Goal: Information Seeking & Learning: Learn about a topic

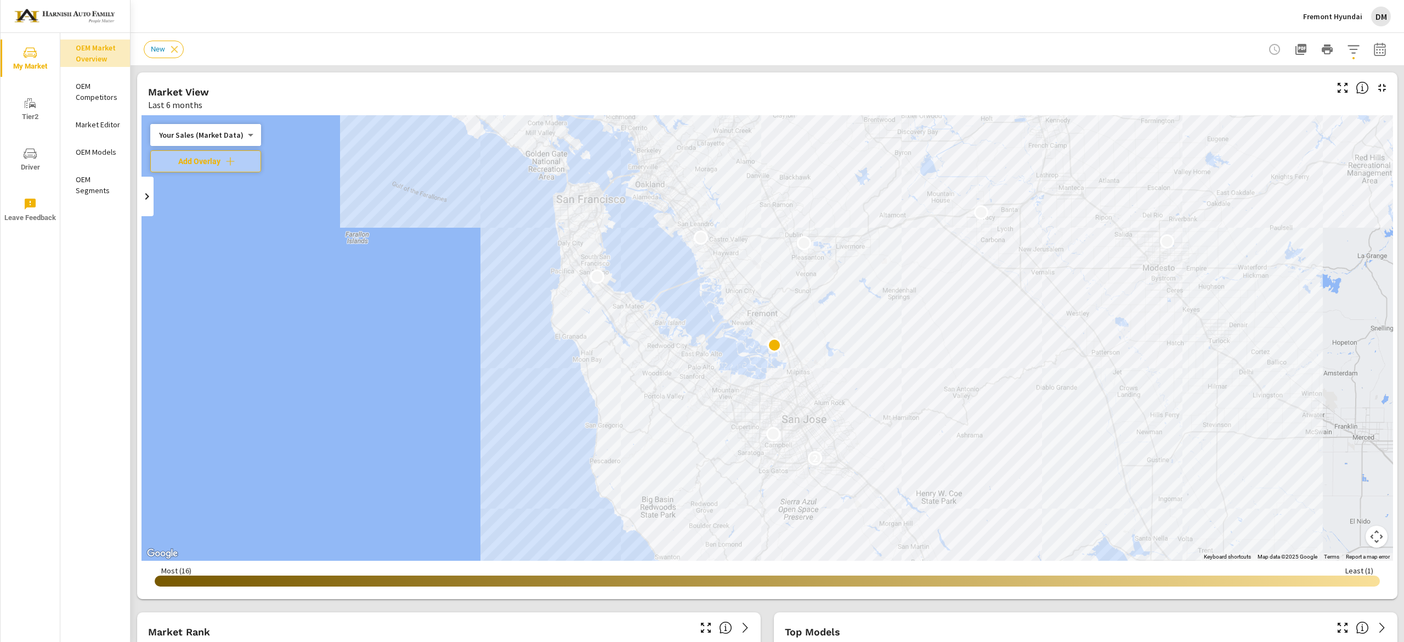
scroll to position [1, 0]
click at [66, 8] on img at bounding box center [65, 17] width 107 height 44
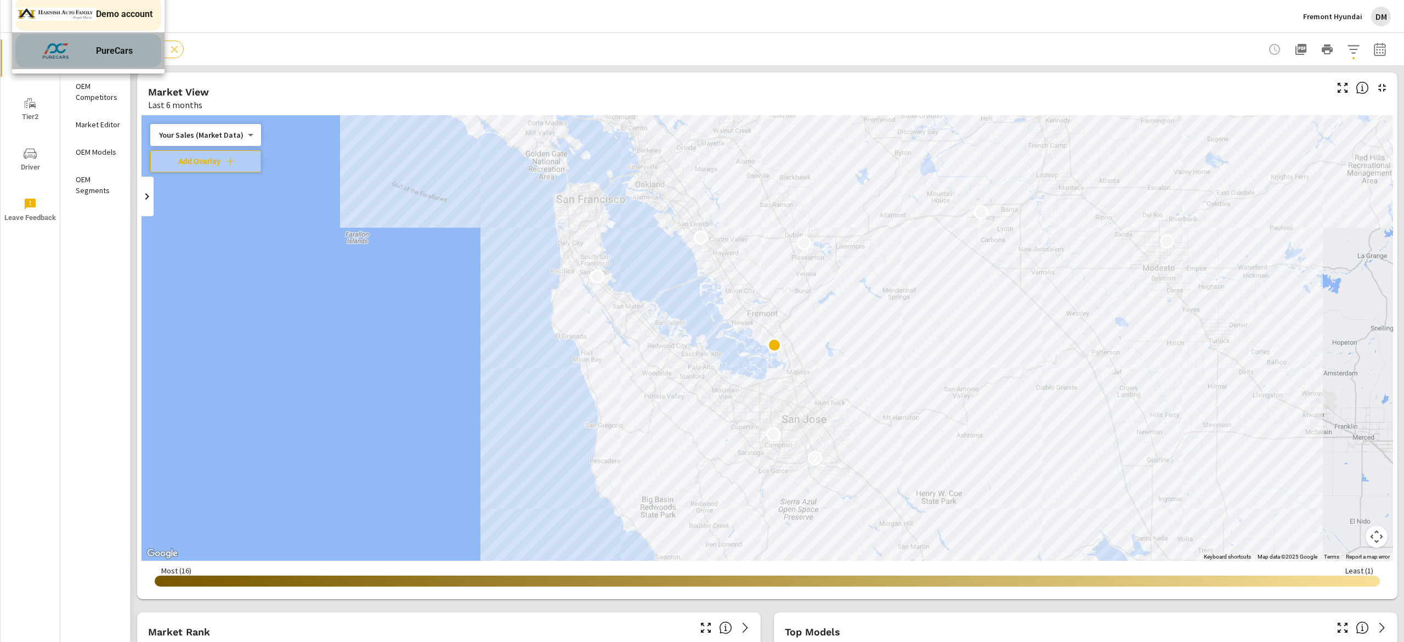
click at [72, 65] on img at bounding box center [55, 51] width 81 height 33
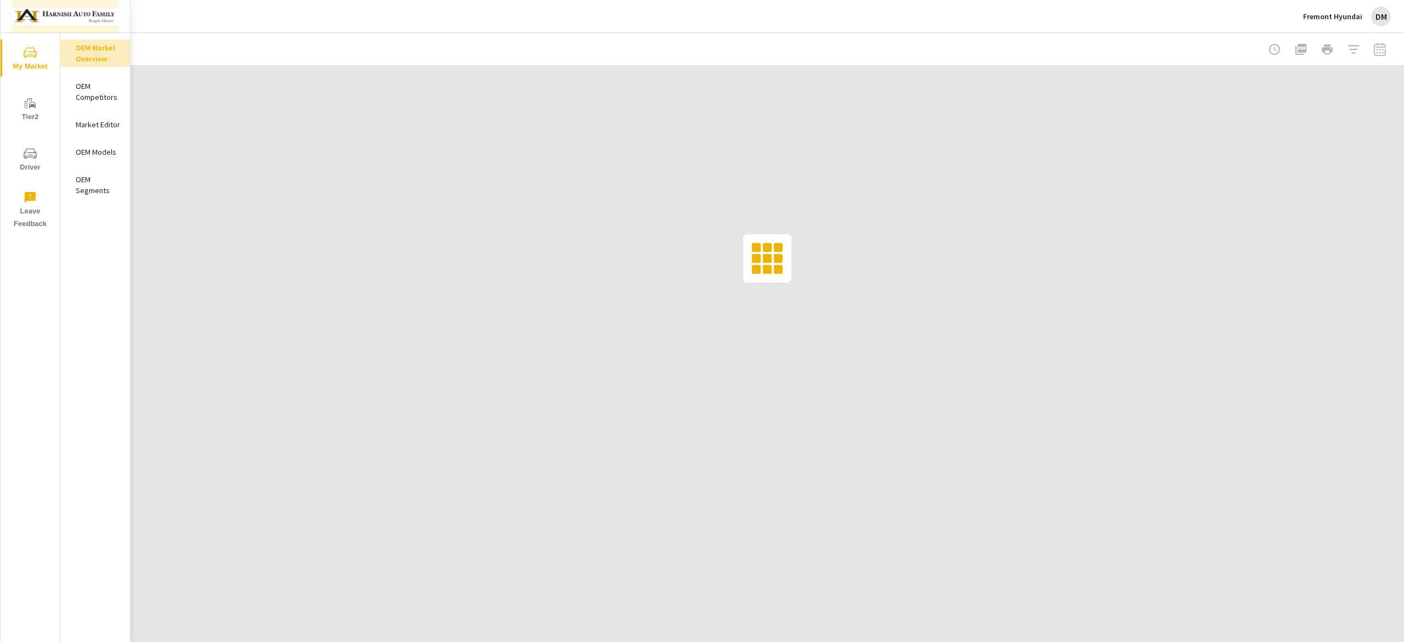
click at [82, 13] on img at bounding box center [65, 17] width 107 height 44
click at [99, 56] on span "PureCars" at bounding box center [115, 50] width 39 height 13
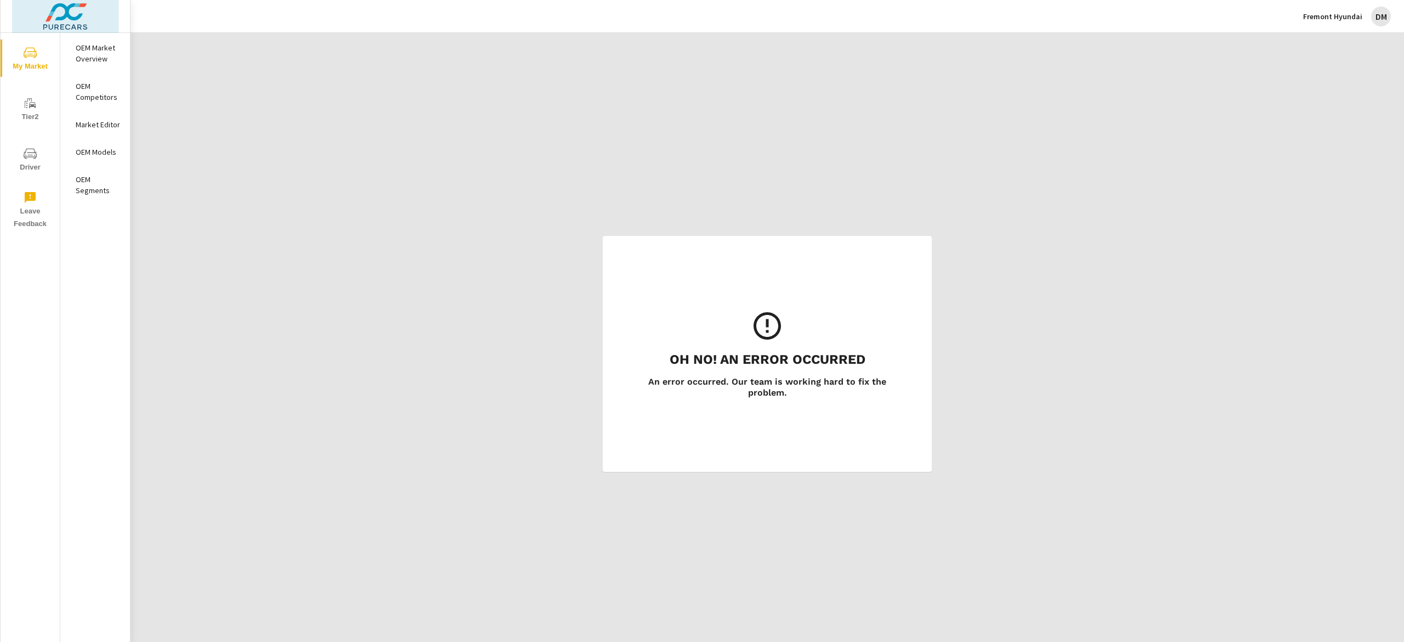
click at [77, 20] on img at bounding box center [65, 17] width 107 height 44
click at [84, 9] on img at bounding box center [55, 14] width 81 height 33
click at [44, 11] on img at bounding box center [65, 17] width 107 height 44
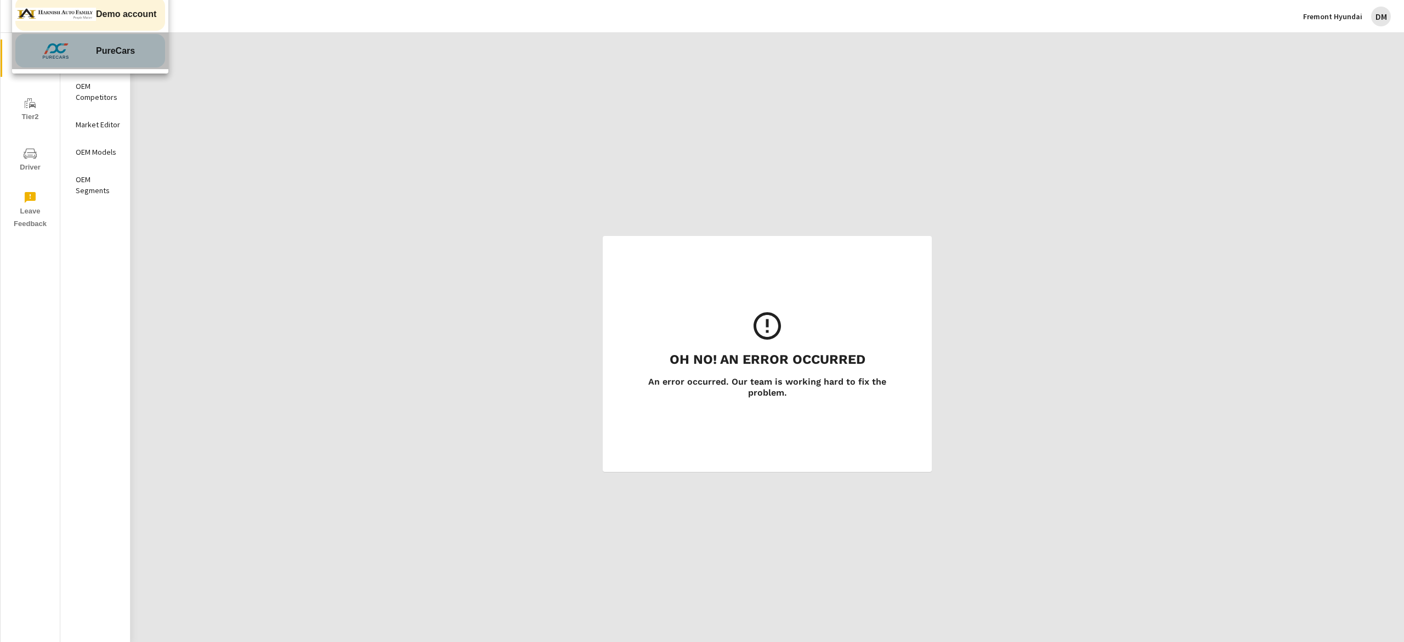
click at [97, 58] on div "PureCars" at bounding box center [90, 50] width 150 height 33
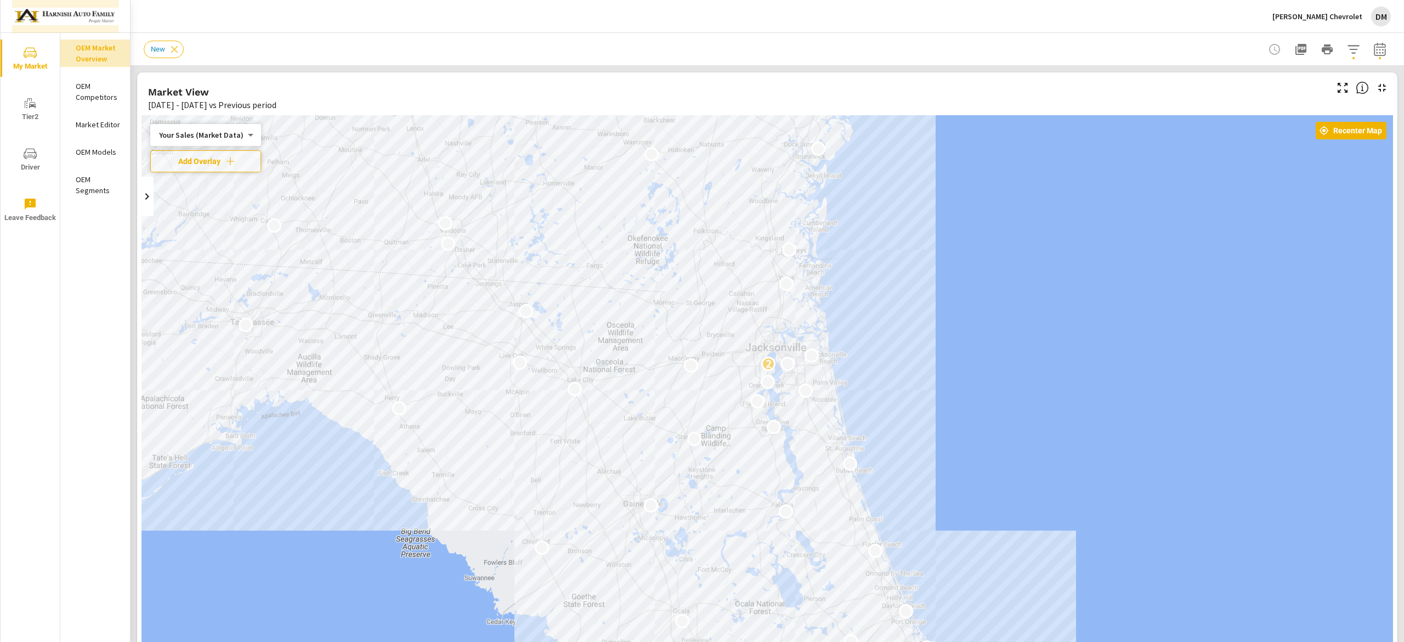
scroll to position [1, 0]
click at [93, 11] on img at bounding box center [65, 17] width 107 height 44
click at [114, 55] on span "PureCars" at bounding box center [114, 50] width 37 height 13
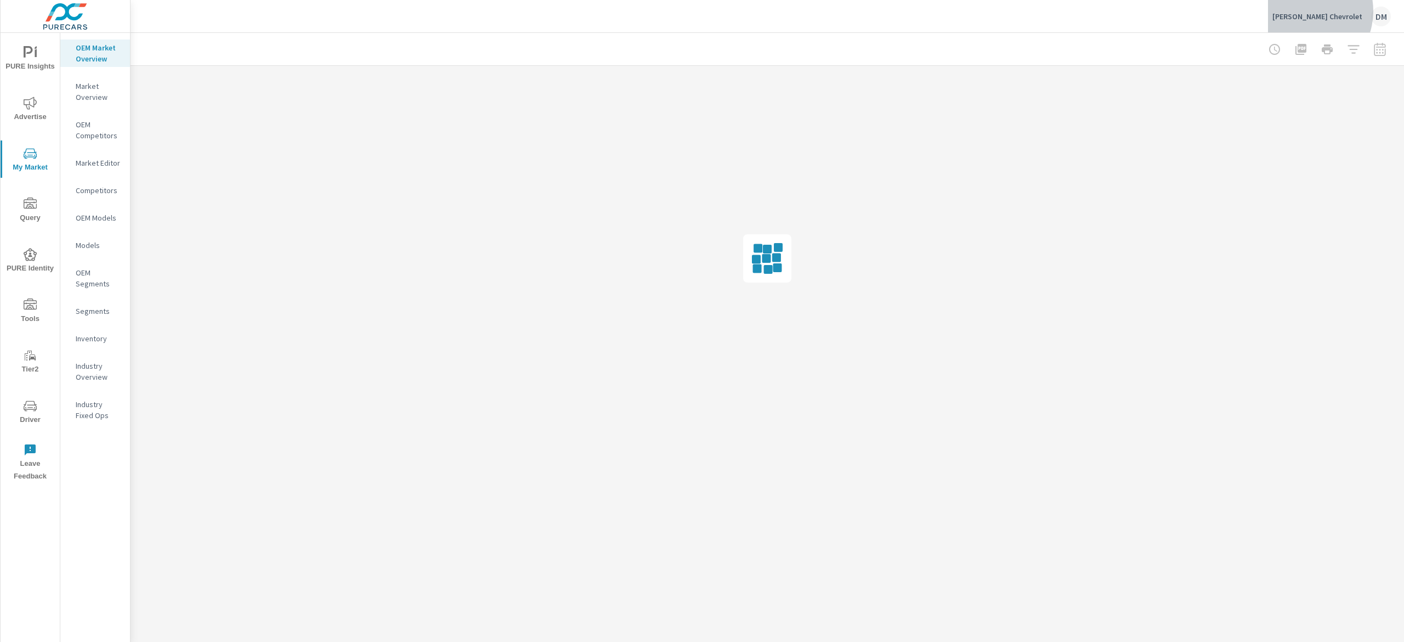
click at [1325, 12] on p "[PERSON_NAME] Chevrolet" at bounding box center [1317, 17] width 90 height 10
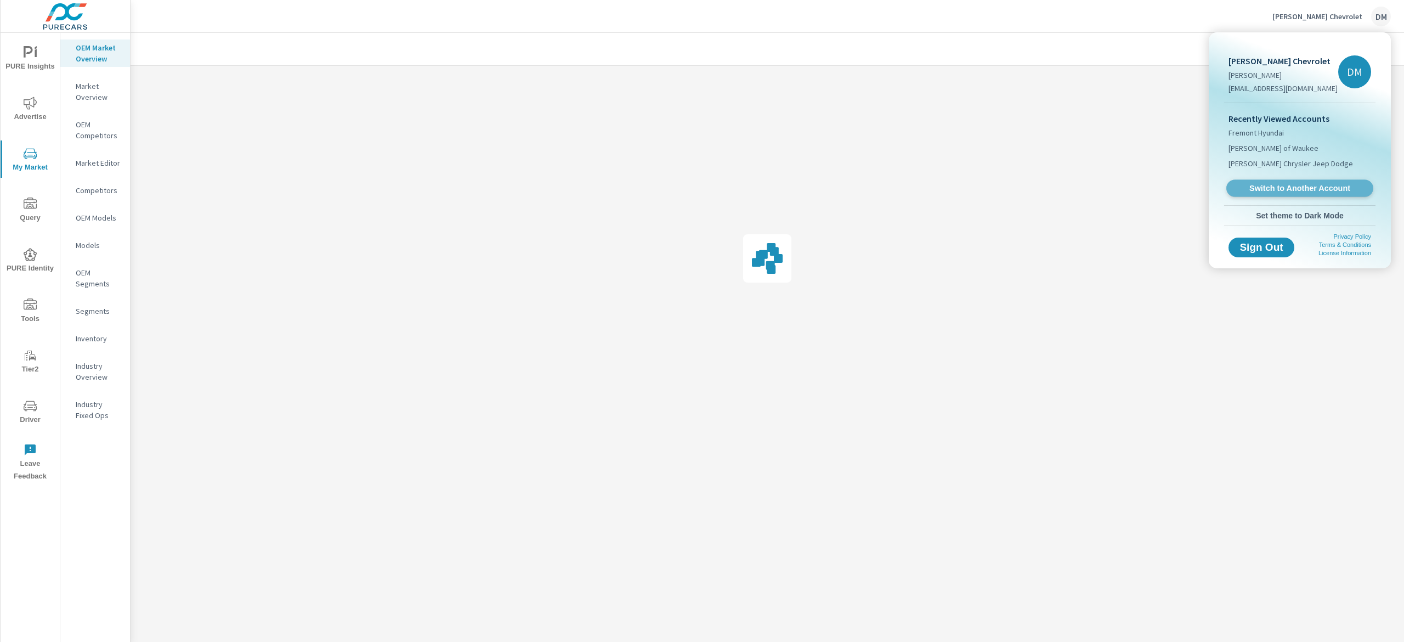
click at [1293, 186] on span "Switch to Another Account" at bounding box center [1299, 188] width 134 height 10
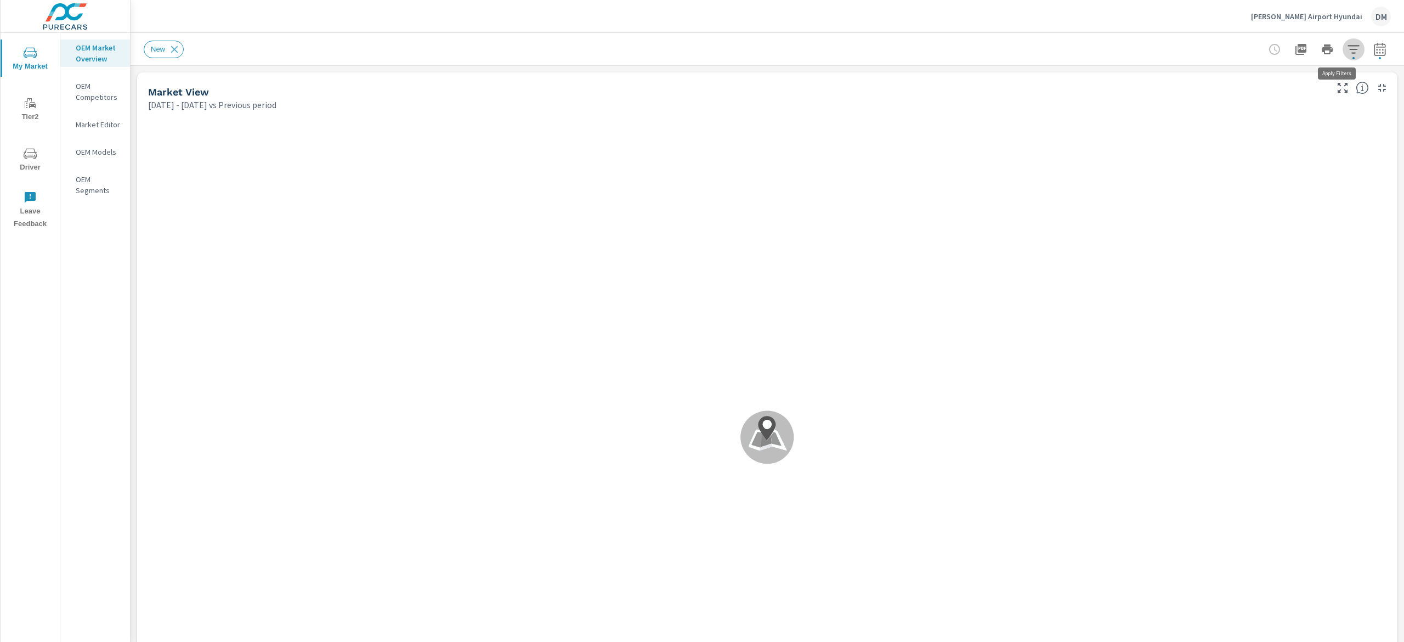
click at [1347, 49] on icon "button" at bounding box center [1353, 49] width 12 height 8
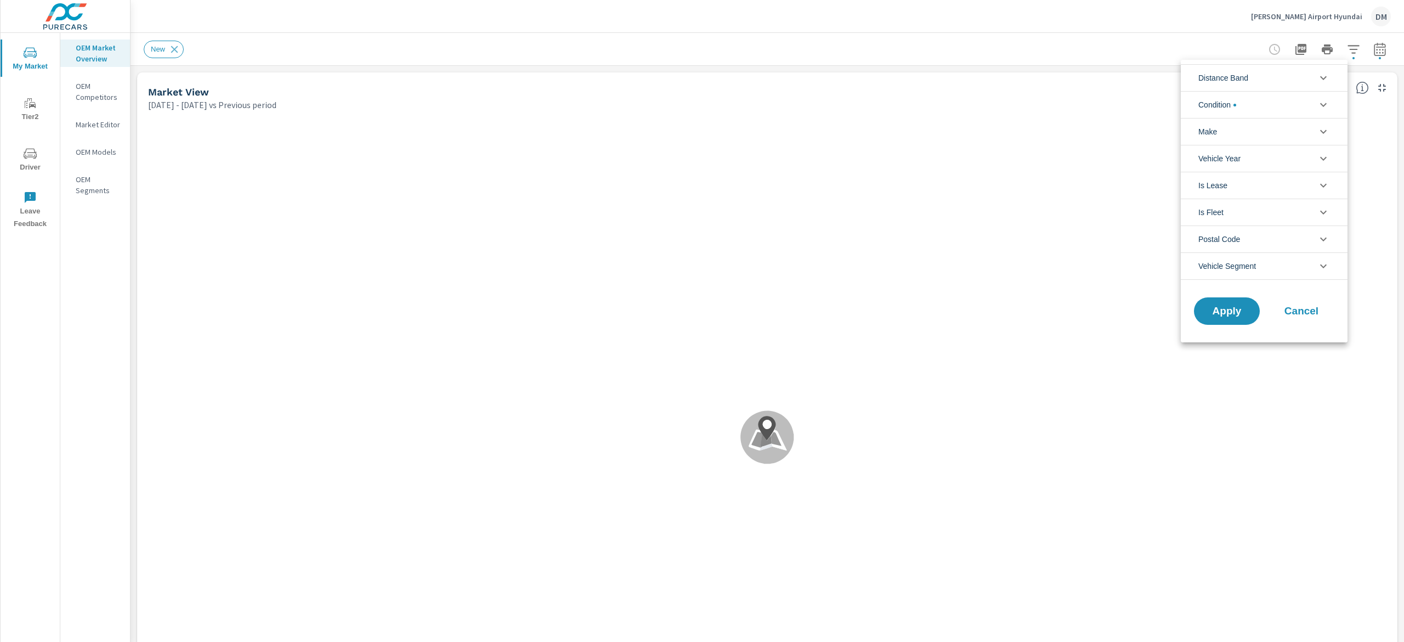
click at [1317, 71] on icon "filter options" at bounding box center [1323, 77] width 13 height 13
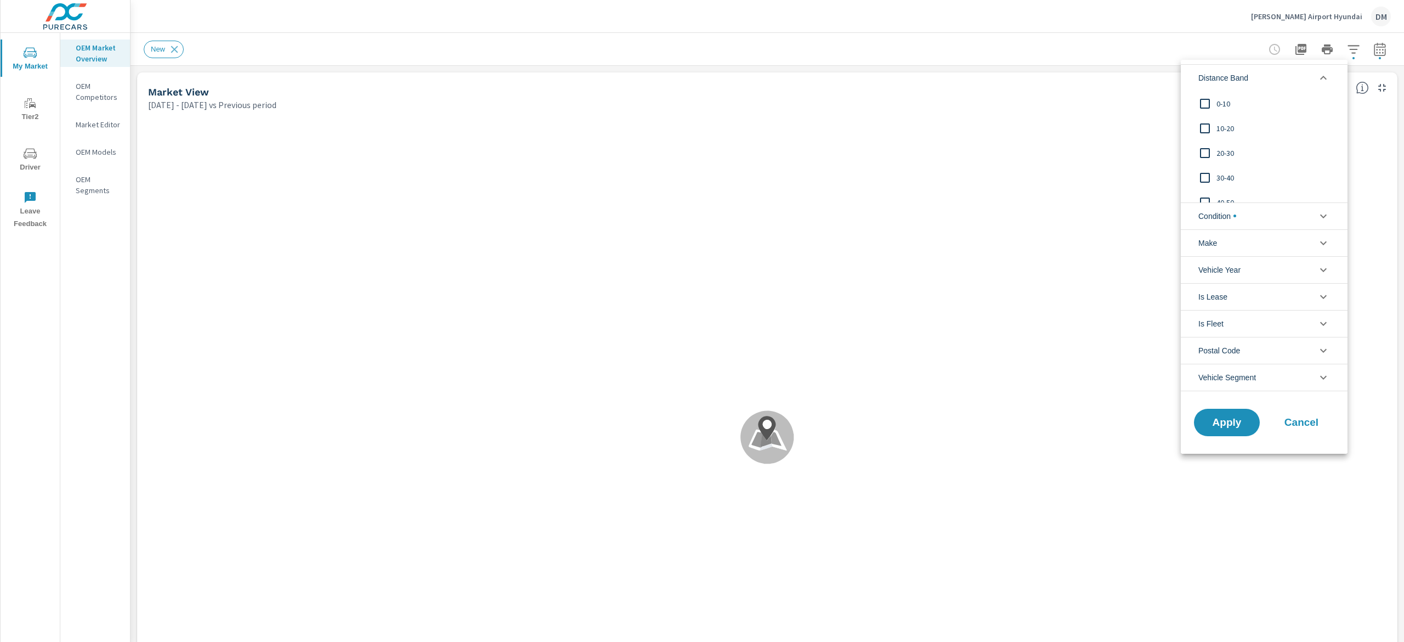
click at [1209, 105] on input "filter options" at bounding box center [1204, 103] width 23 height 23
click at [1205, 127] on input "filter options" at bounding box center [1204, 128] width 23 height 23
click at [1205, 147] on input "filter options" at bounding box center [1204, 152] width 23 height 23
click at [1204, 172] on input "filter options" at bounding box center [1204, 177] width 23 height 23
click at [1217, 224] on span "Condition" at bounding box center [1217, 216] width 38 height 26
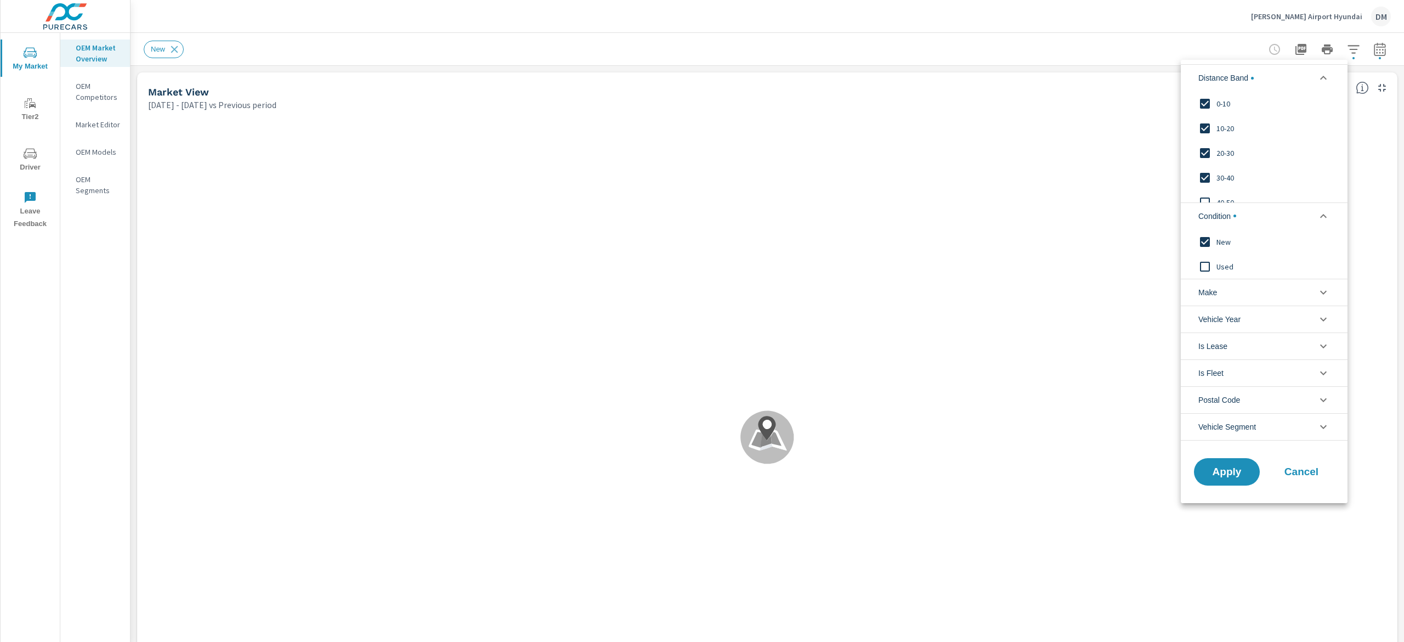
click at [1225, 293] on li "Make" at bounding box center [1264, 292] width 167 height 27
click at [1200, 311] on input "filter options" at bounding box center [1204, 317] width 23 height 23
click at [1227, 492] on span "Apply" at bounding box center [1226, 496] width 45 height 10
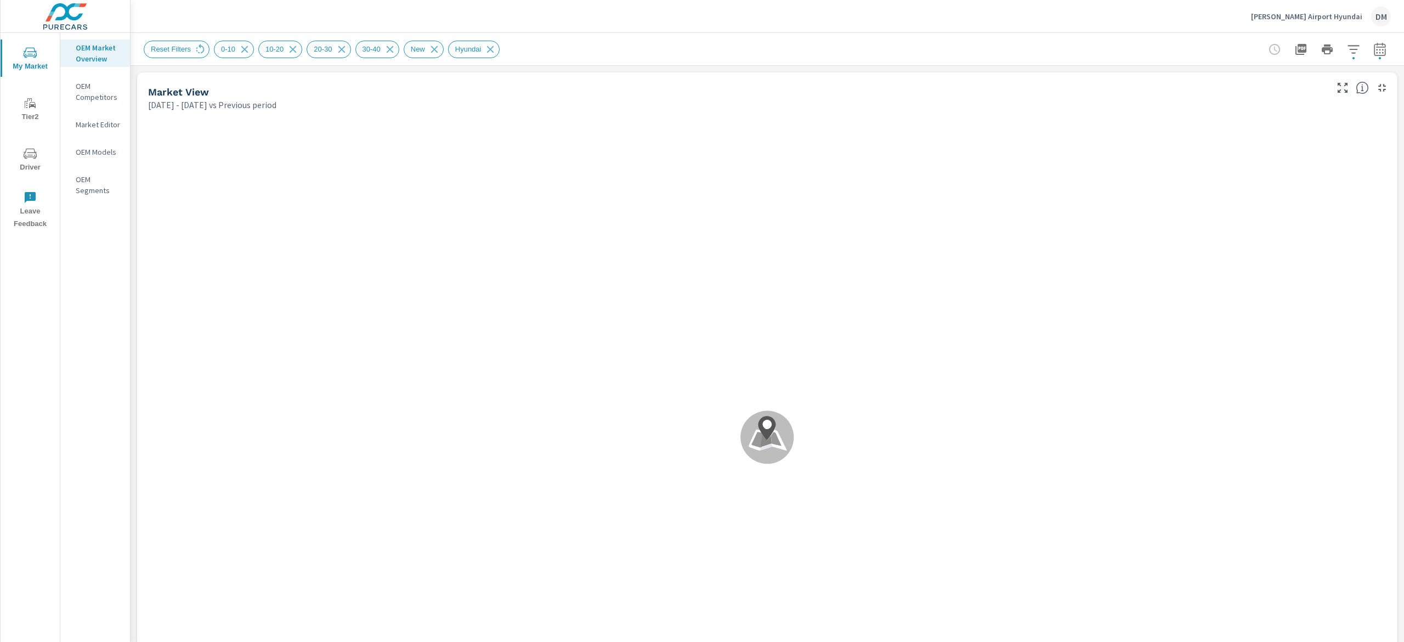
click at [1374, 45] on icon "button" at bounding box center [1380, 48] width 12 height 13
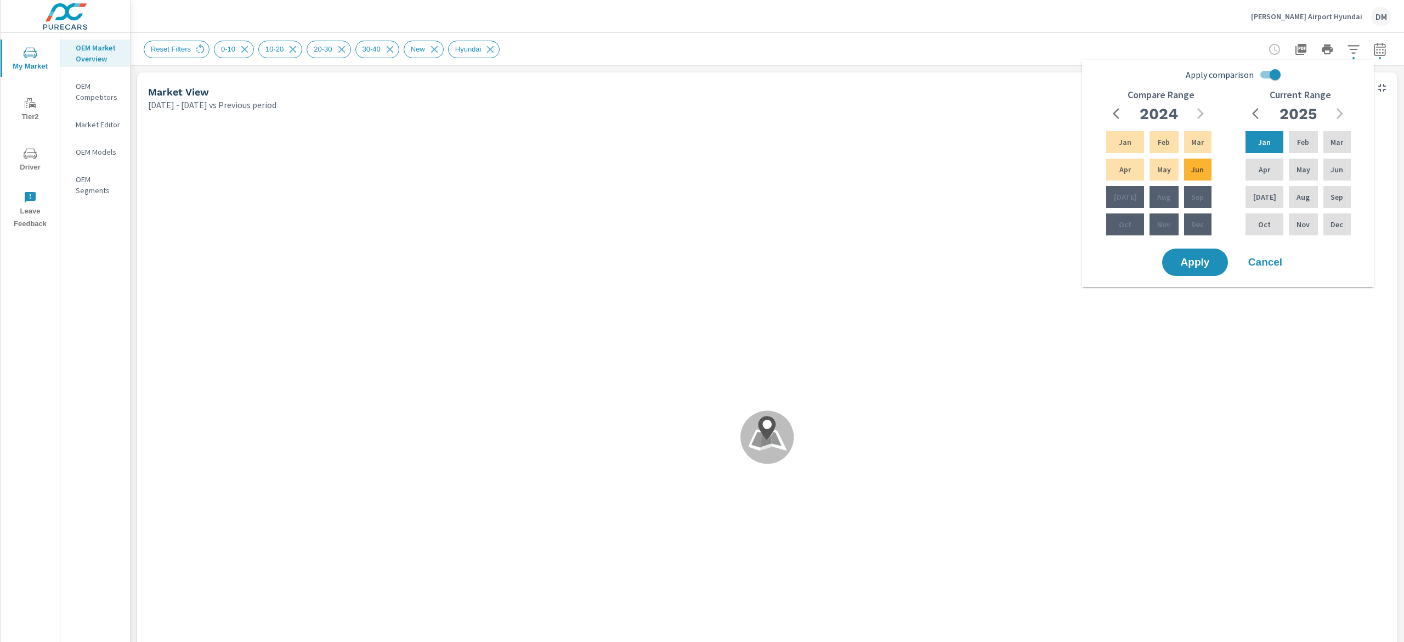
scroll to position [1, 0]
click at [1257, 71] on input "Apply comparison" at bounding box center [1275, 74] width 63 height 21
checkbox input "false"
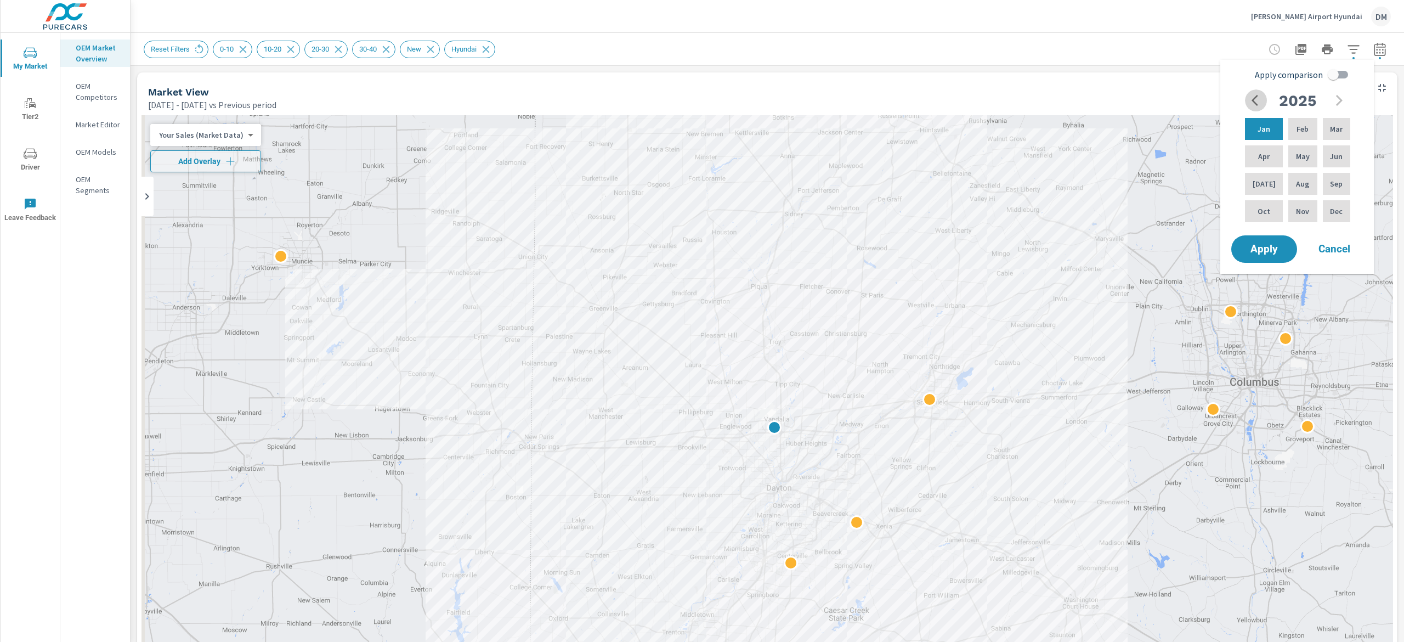
click at [1256, 106] on icon "button" at bounding box center [1257, 100] width 13 height 13
drag, startPoint x: 1325, startPoint y: 214, endPoint x: 1325, endPoint y: 195, distance: 19.7
click at [1325, 212] on div "Dec" at bounding box center [1336, 211] width 32 height 26
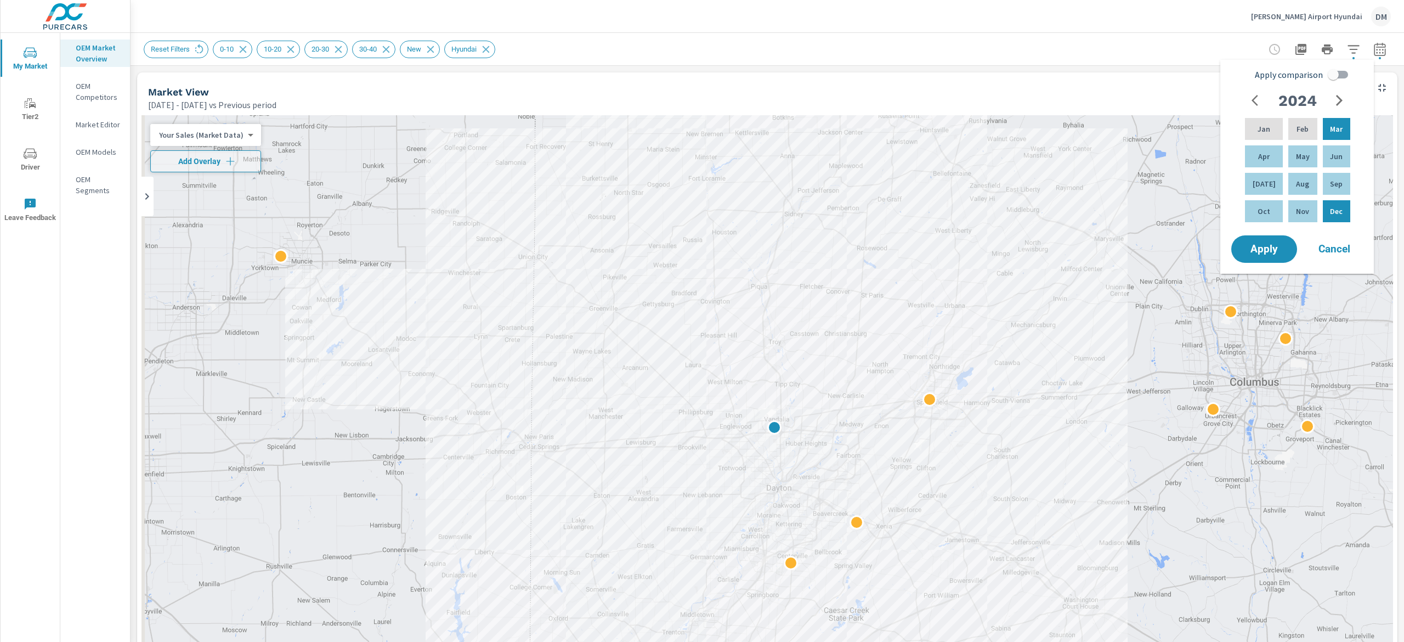
click at [1335, 100] on icon "button" at bounding box center [1338, 100] width 13 height 13
click at [1336, 152] on p "Jun" at bounding box center [1336, 156] width 13 height 11
click at [1269, 254] on span "Apply" at bounding box center [1263, 249] width 45 height 10
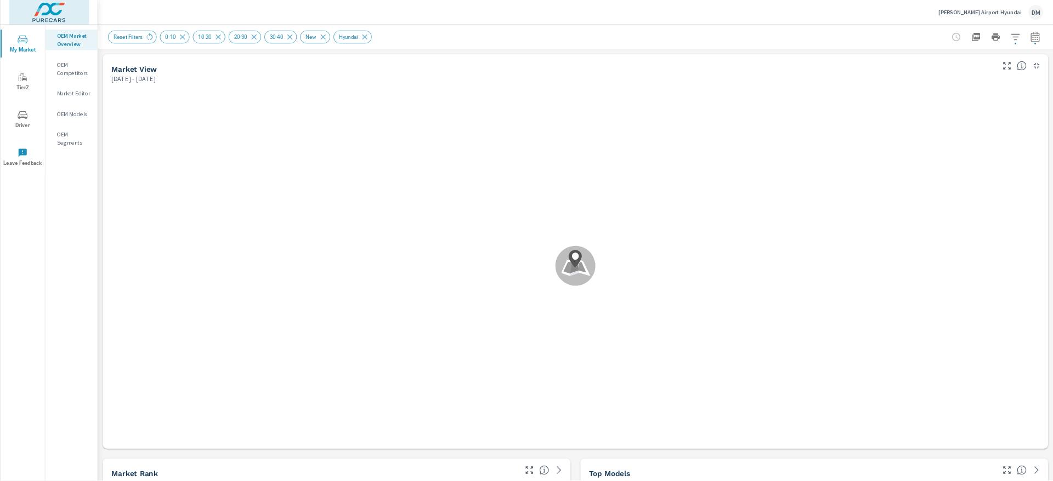
scroll to position [1, 0]
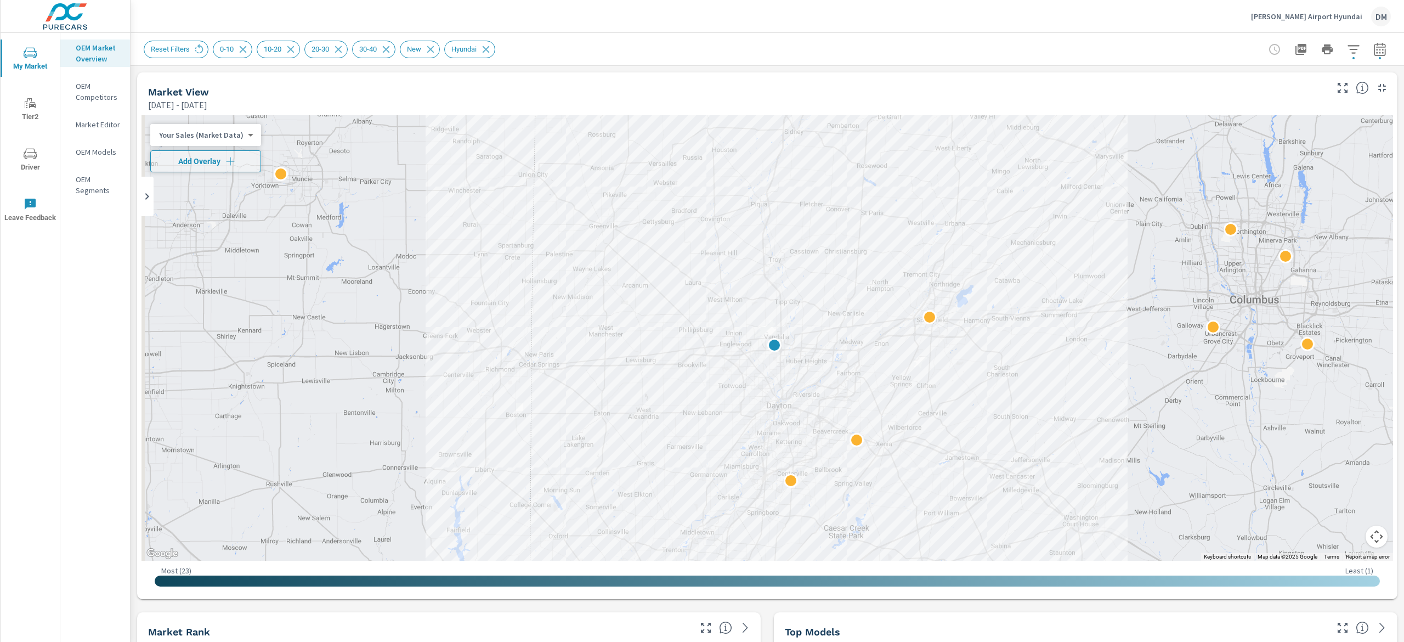
click at [240, 133] on body "My Market Tier2 Driver Leave Feedback OEM Market Overview OEM Competitors Marke…" at bounding box center [702, 321] width 1404 height 642
click at [231, 168] on li "Total Market Sales" at bounding box center [203, 170] width 107 height 18
click at [225, 161] on icon "button" at bounding box center [223, 161] width 8 height 8
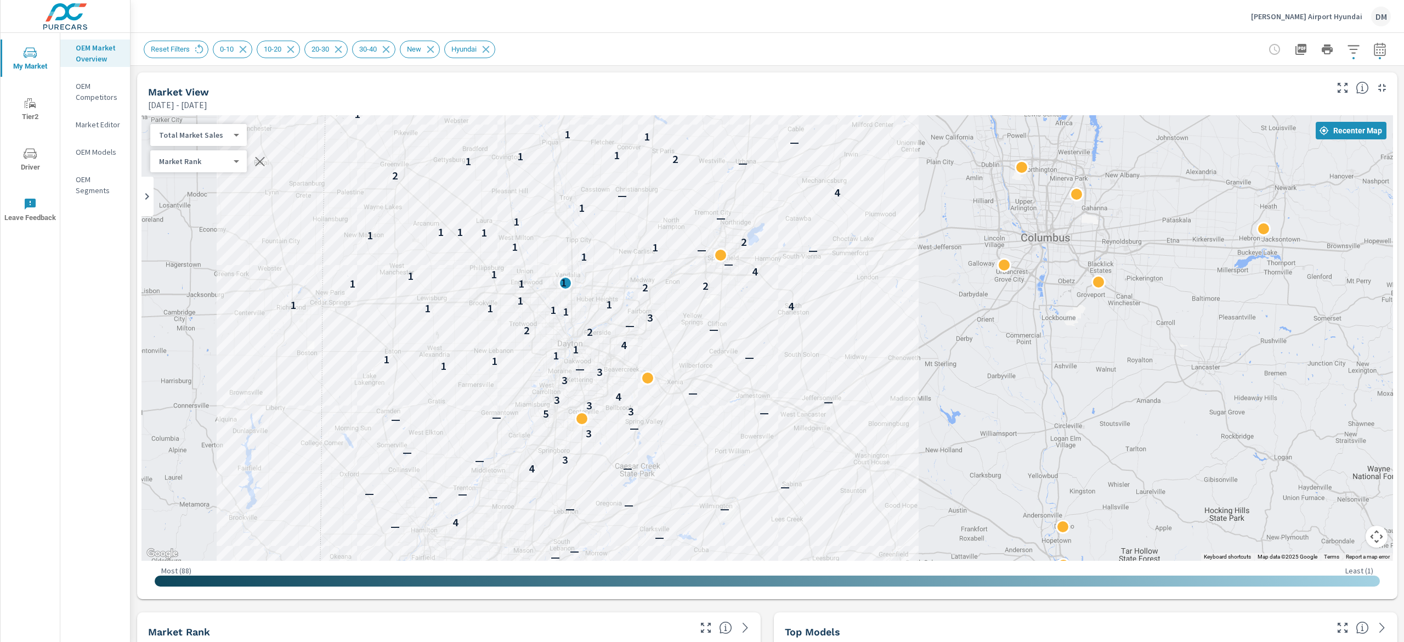
drag, startPoint x: 970, startPoint y: 473, endPoint x: 759, endPoint y: 409, distance: 220.1
click at [759, 409] on div "—" at bounding box center [764, 413] width 14 height 14
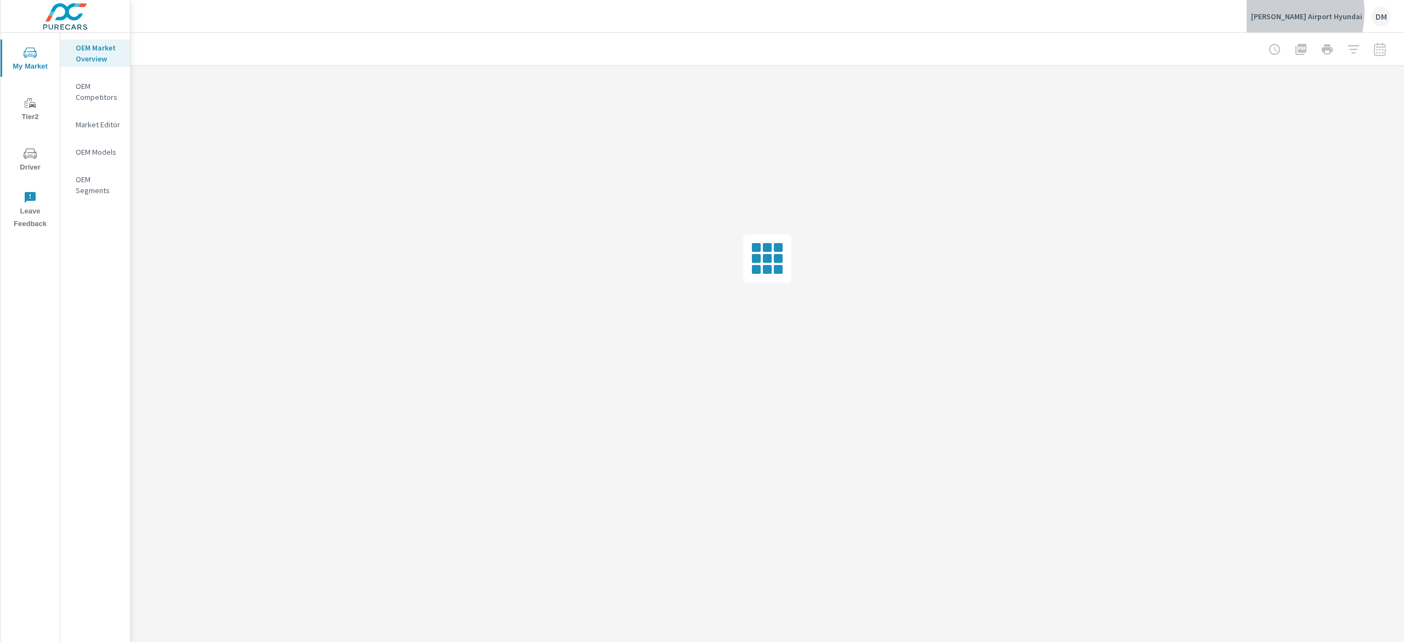
click at [1306, 12] on p "[PERSON_NAME] Airport Hyundai" at bounding box center [1306, 17] width 111 height 10
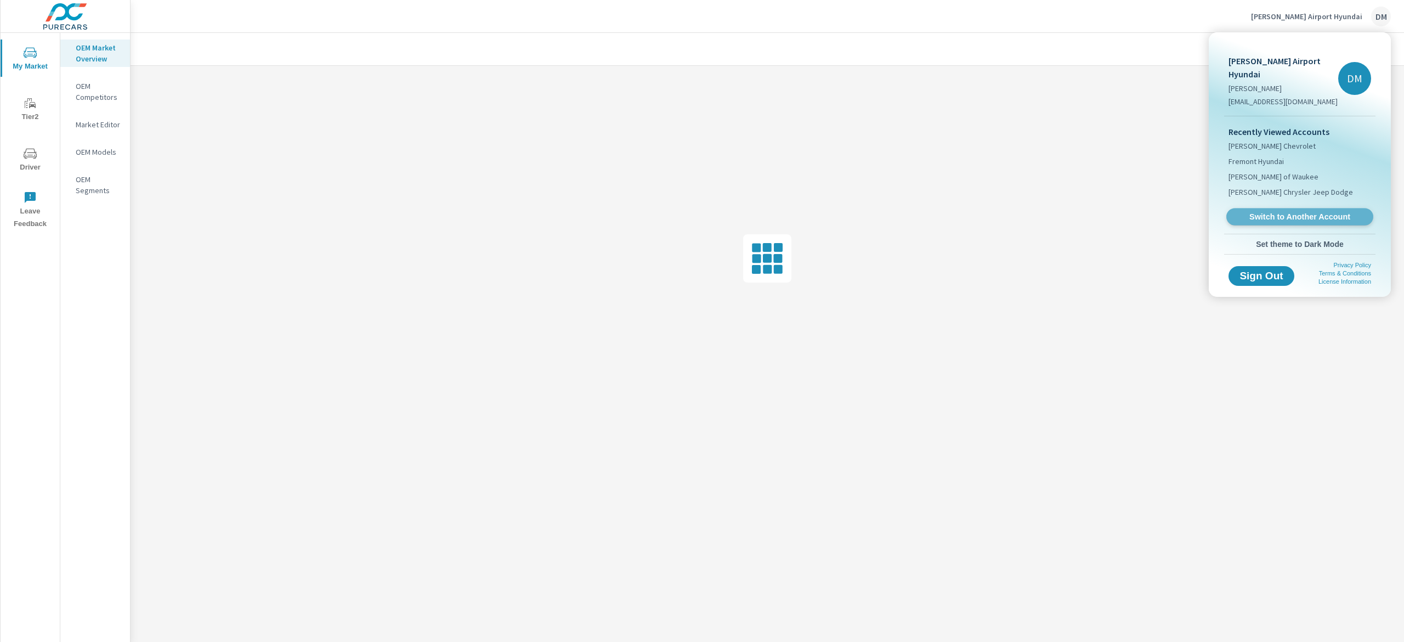
click at [1292, 212] on span "Switch to Another Account" at bounding box center [1299, 217] width 134 height 10
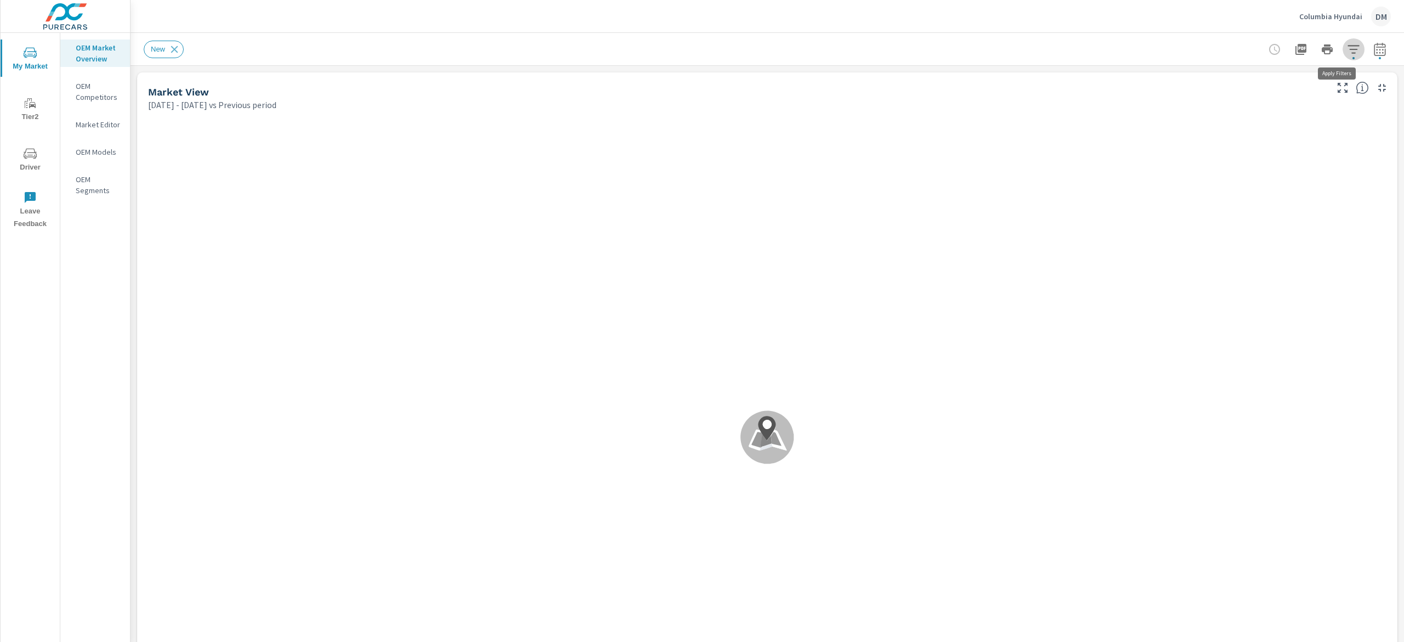
click at [1347, 48] on icon "button" at bounding box center [1353, 49] width 13 height 13
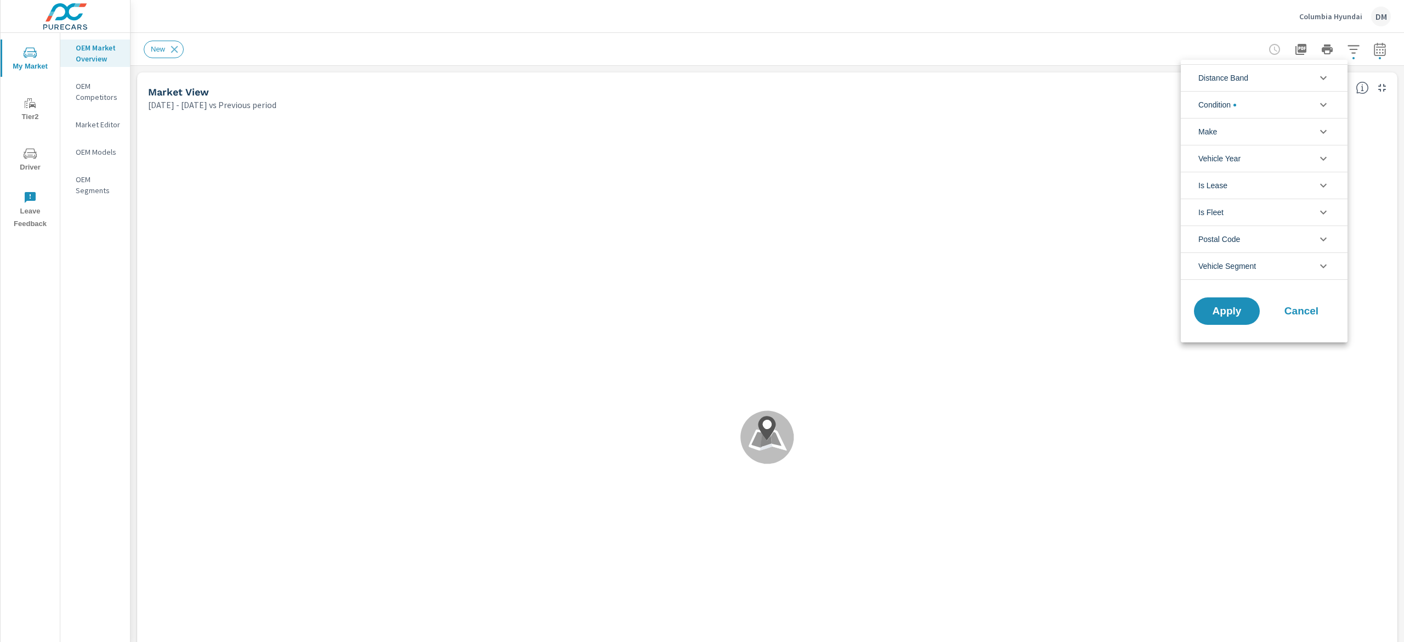
click at [1313, 86] on li "Distance Band" at bounding box center [1264, 77] width 167 height 27
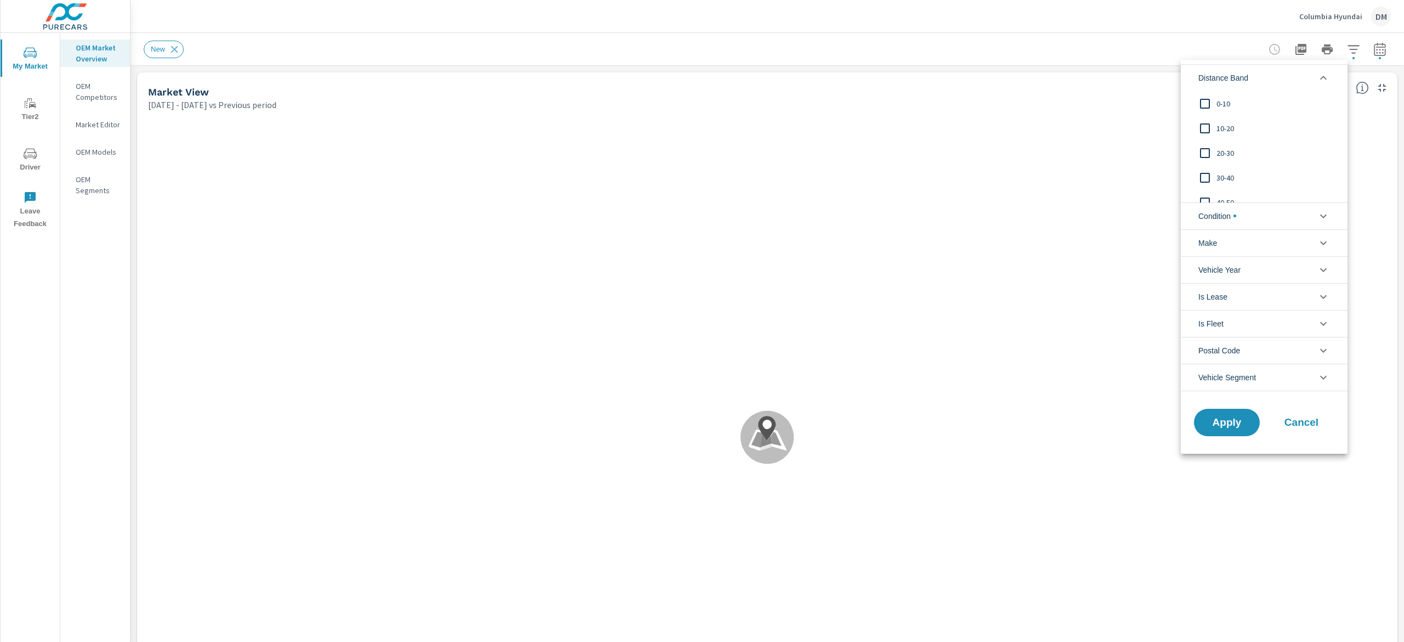
click at [1207, 107] on input "filter options" at bounding box center [1204, 103] width 23 height 23
click at [1209, 127] on input "filter options" at bounding box center [1204, 128] width 23 height 23
click at [1204, 155] on input "filter options" at bounding box center [1204, 152] width 23 height 23
click at [1202, 175] on input "filter options" at bounding box center [1204, 177] width 23 height 23
click at [1212, 217] on span "Condition" at bounding box center [1217, 216] width 38 height 26
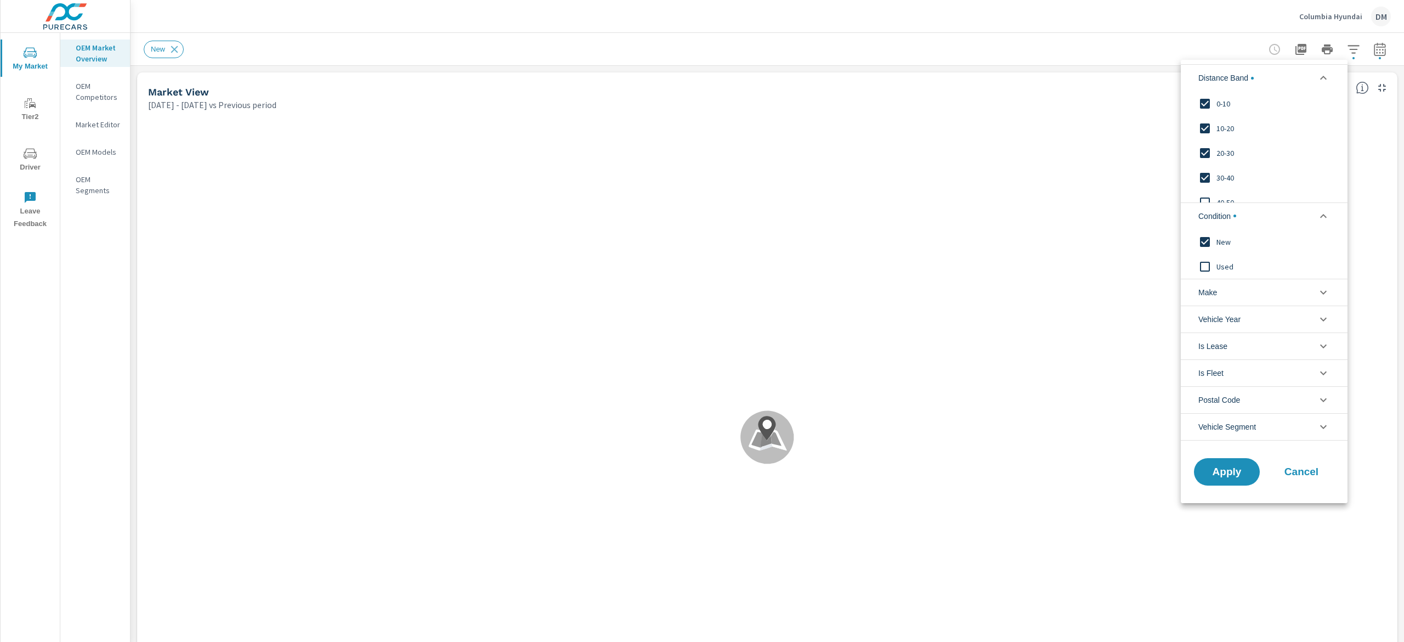
click at [1217, 285] on li "Make" at bounding box center [1264, 292] width 167 height 27
click at [1201, 319] on input "filter options" at bounding box center [1204, 317] width 23 height 23
click at [1227, 495] on span "Apply" at bounding box center [1226, 496] width 45 height 10
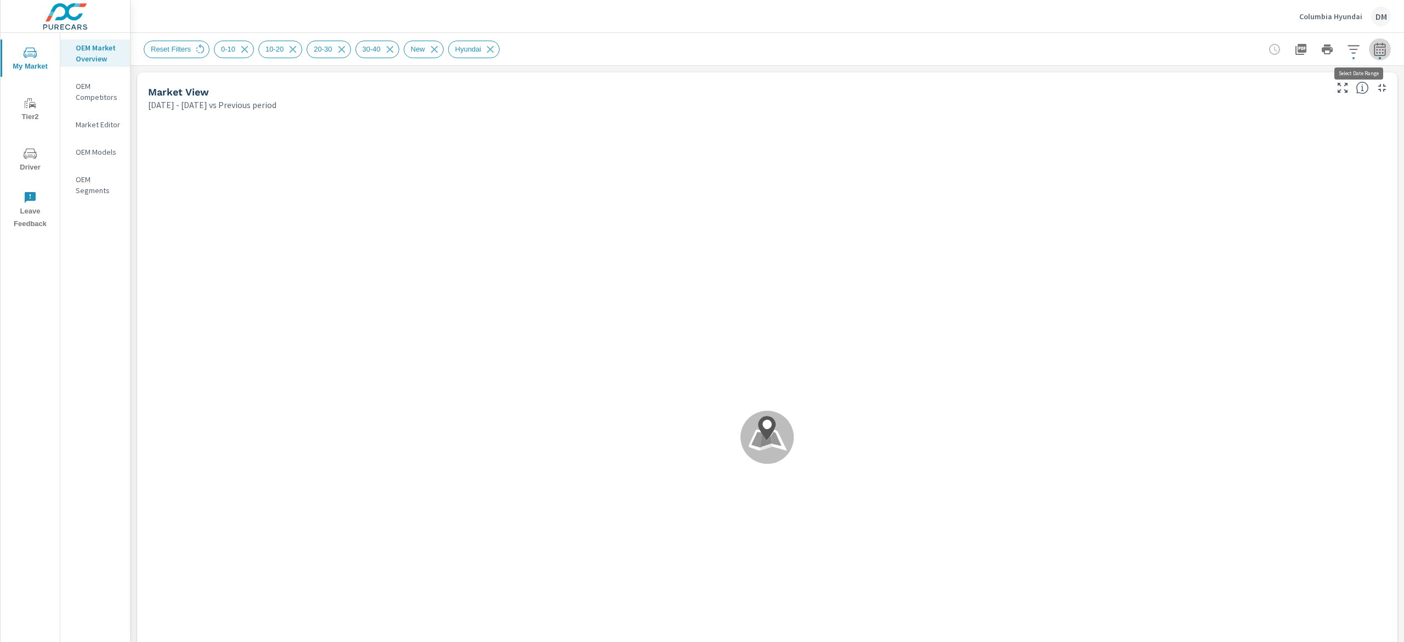
click at [1373, 48] on icon "button" at bounding box center [1379, 49] width 13 height 13
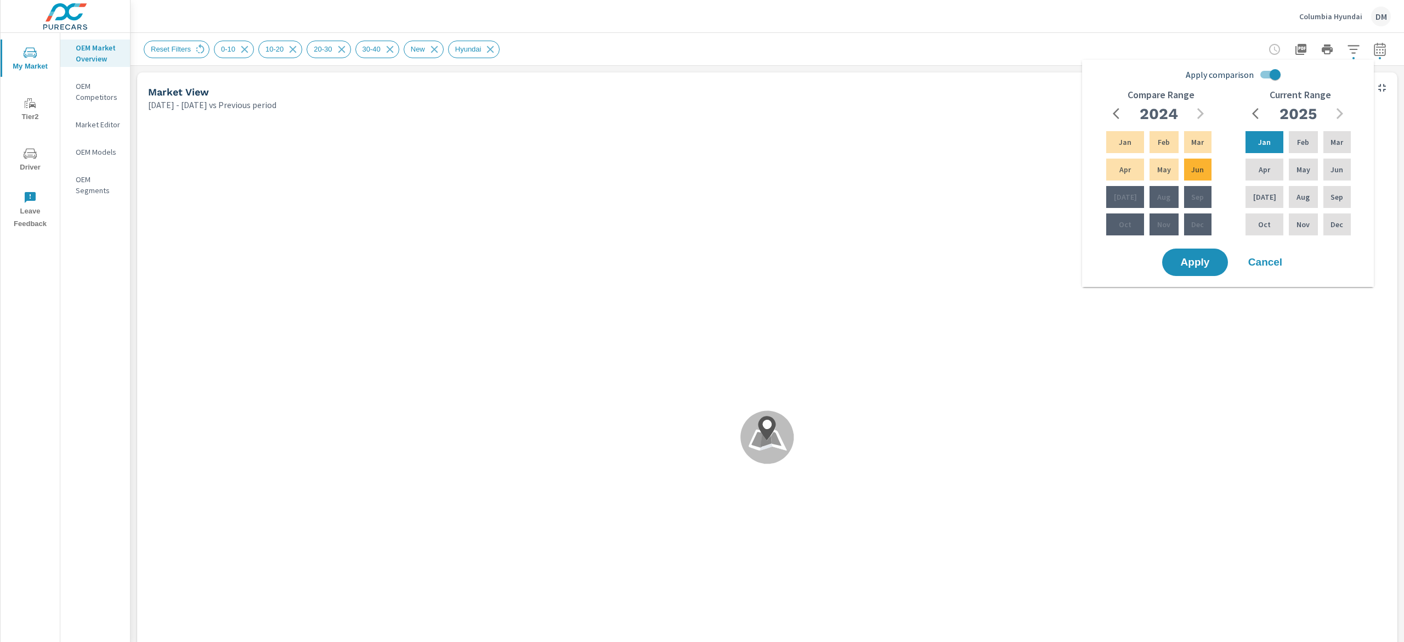
click at [1260, 65] on input "Apply comparison" at bounding box center [1275, 74] width 63 height 21
checkbox input "false"
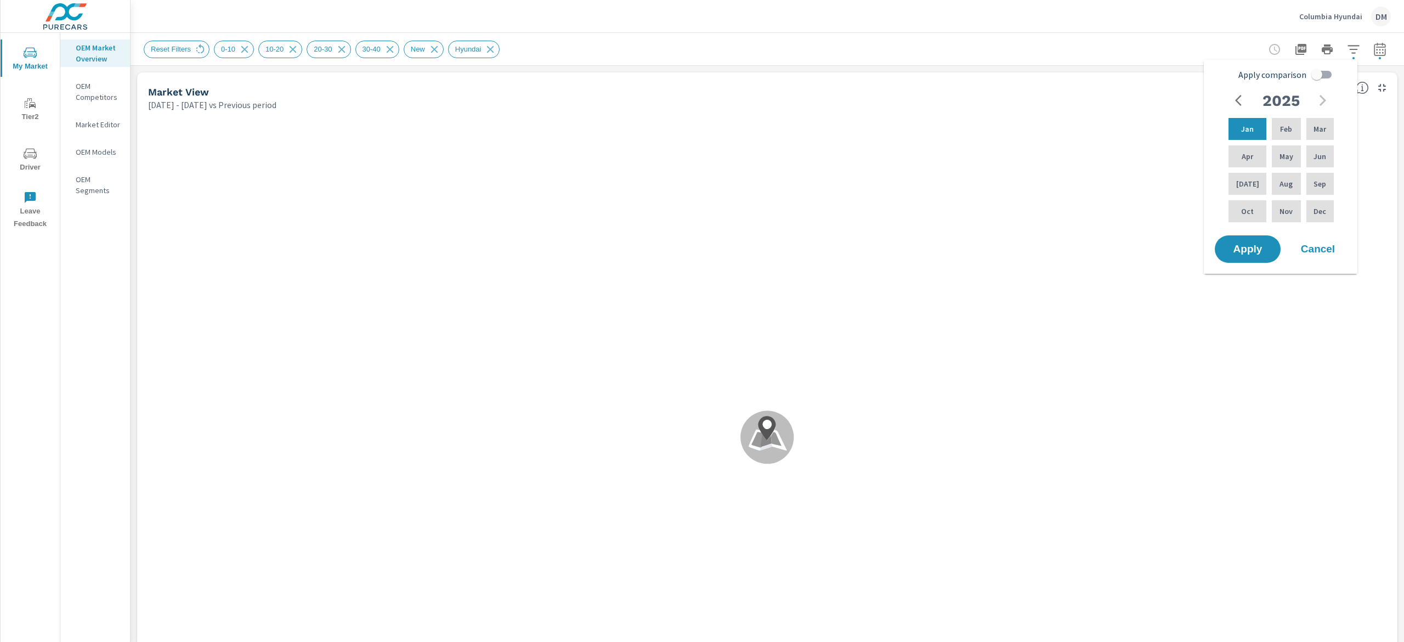
click at [1237, 101] on icon "button" at bounding box center [1238, 100] width 7 height 11
click at [1315, 218] on div "Dec" at bounding box center [1320, 211] width 32 height 26
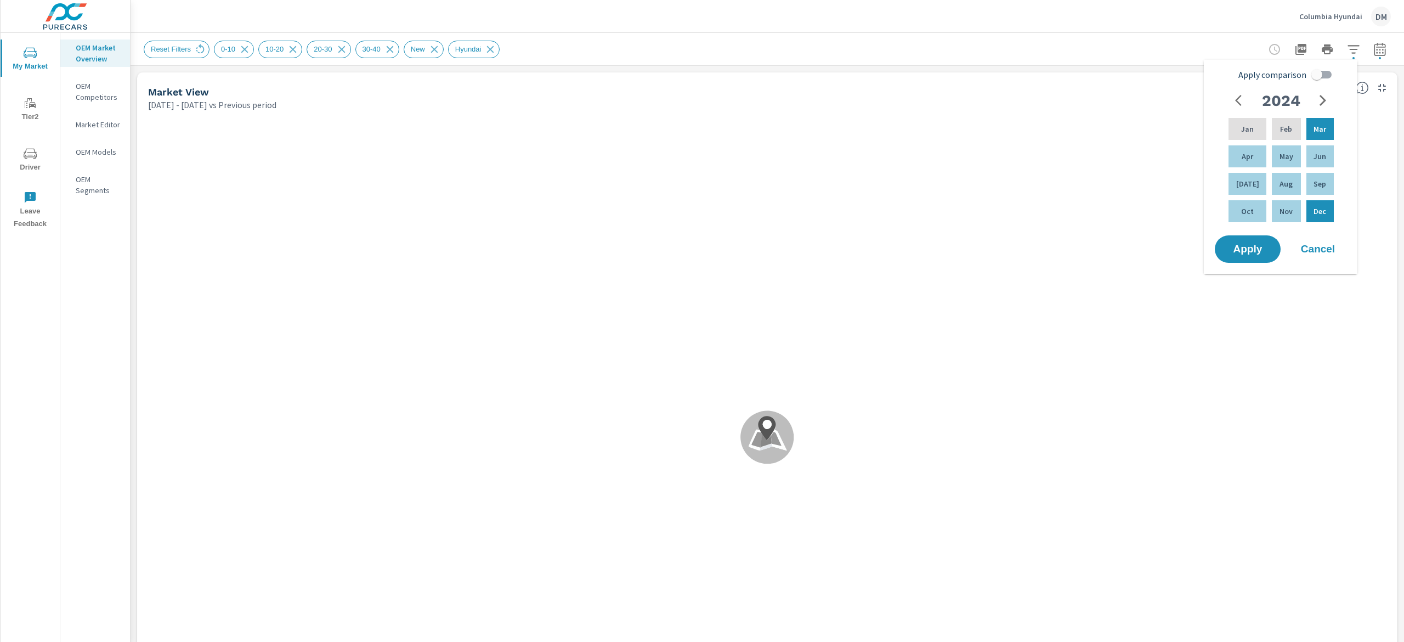
click at [1323, 101] on icon "button" at bounding box center [1322, 100] width 13 height 13
click at [1323, 157] on p "Jun" at bounding box center [1319, 156] width 13 height 11
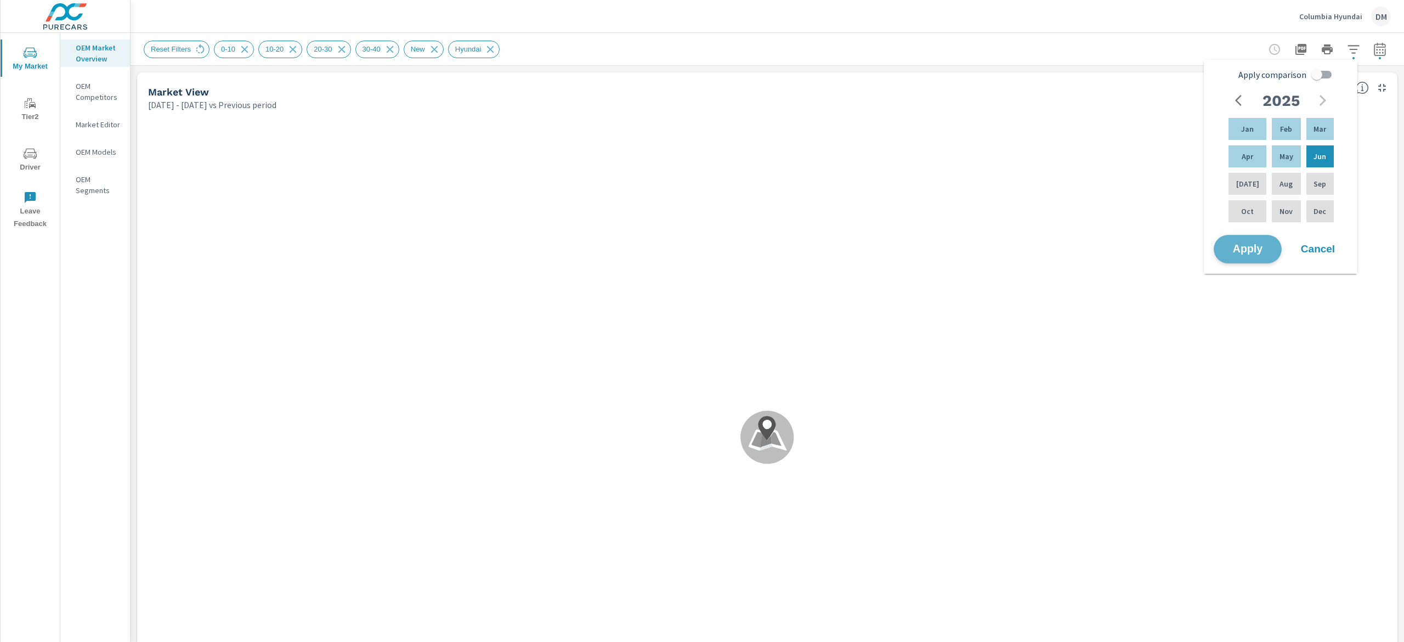
click at [1247, 245] on span "Apply" at bounding box center [1247, 249] width 45 height 10
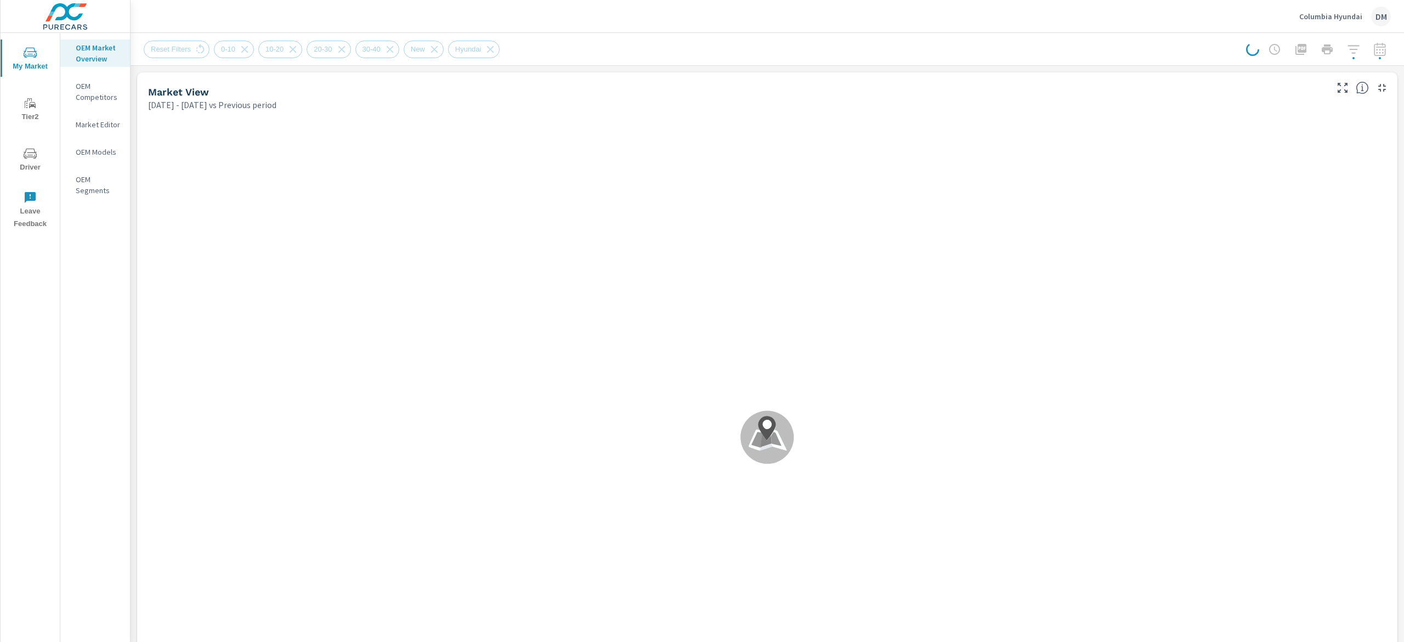
scroll to position [1, 0]
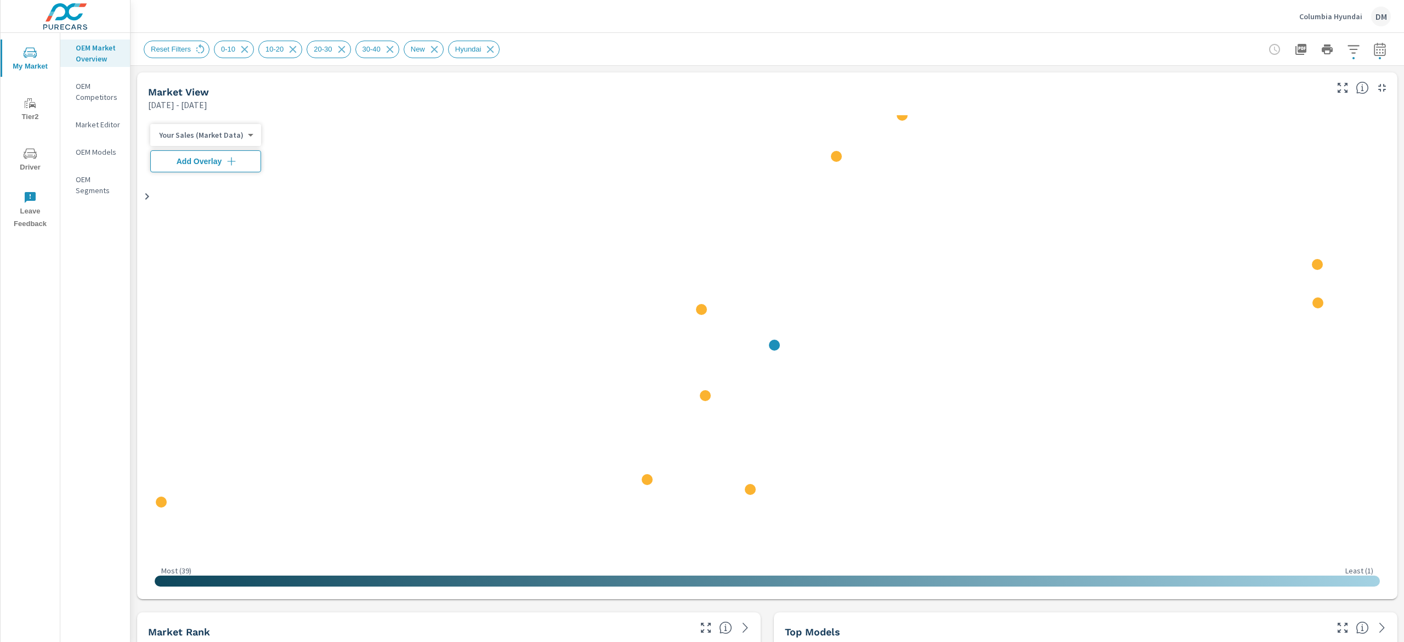
scroll to position [1, 0]
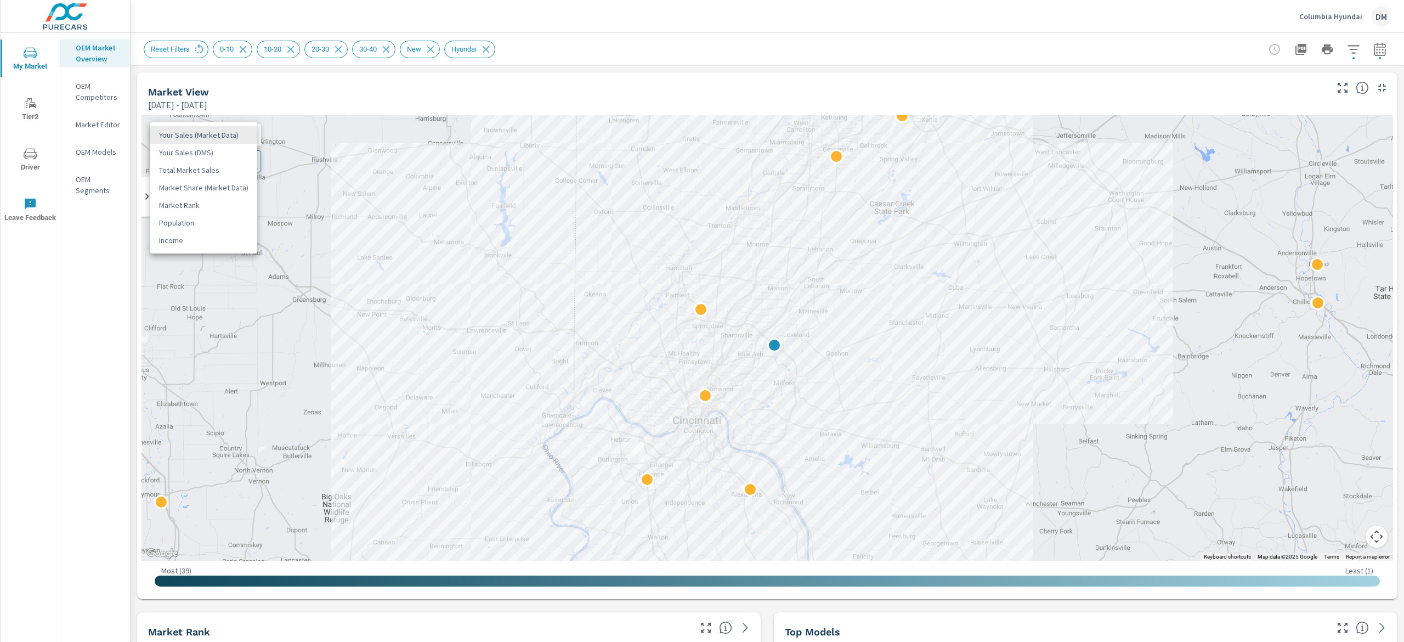
click at [209, 133] on body "My Market Tier2 Driver Leave Feedback OEM Market Overview OEM Competitors Marke…" at bounding box center [702, 321] width 1404 height 642
click at [208, 171] on li "Total Market Sales" at bounding box center [203, 170] width 107 height 18
click at [208, 164] on span "Add Overlay" at bounding box center [198, 161] width 87 height 11
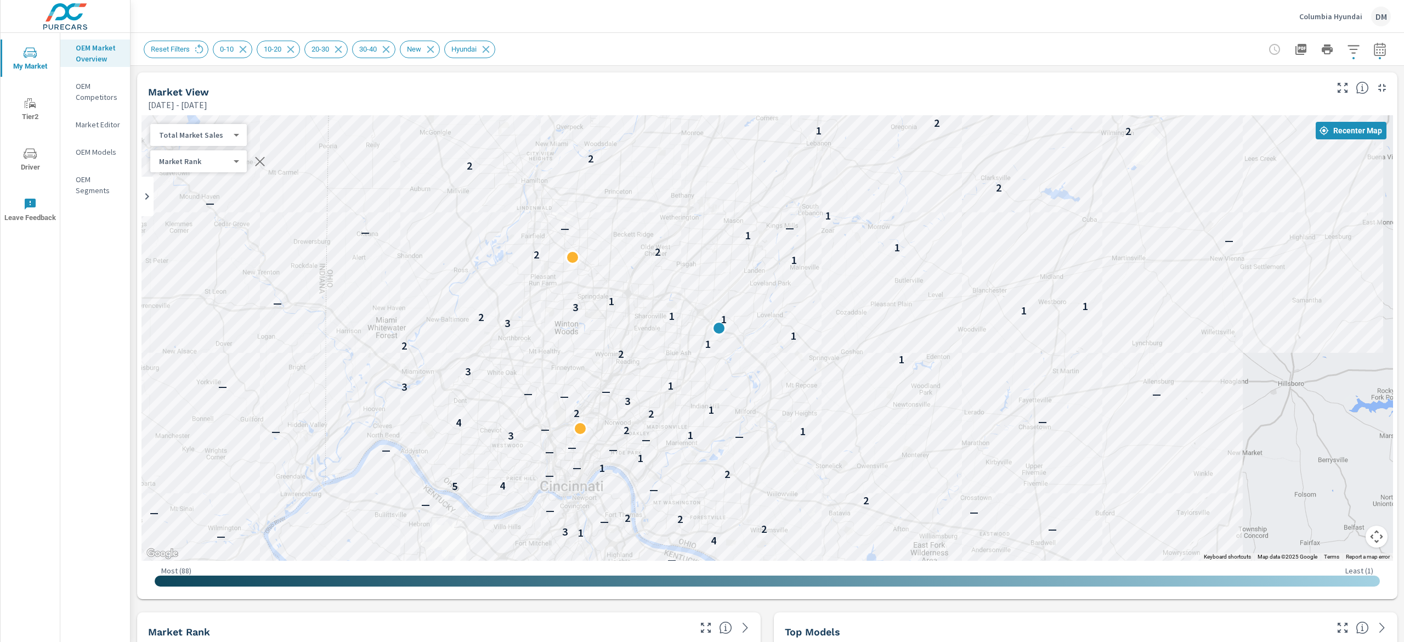
drag, startPoint x: 917, startPoint y: 397, endPoint x: 1180, endPoint y: 474, distance: 274.2
click at [1180, 474] on div "— — — — — — 1 — — — — — — 2 4 — 4 — — 4 — 1 3 3 — 2 5 — 4 — 1 3 — 2 — 2 2 — — —…" at bounding box center [1379, 612] width 702 height 395
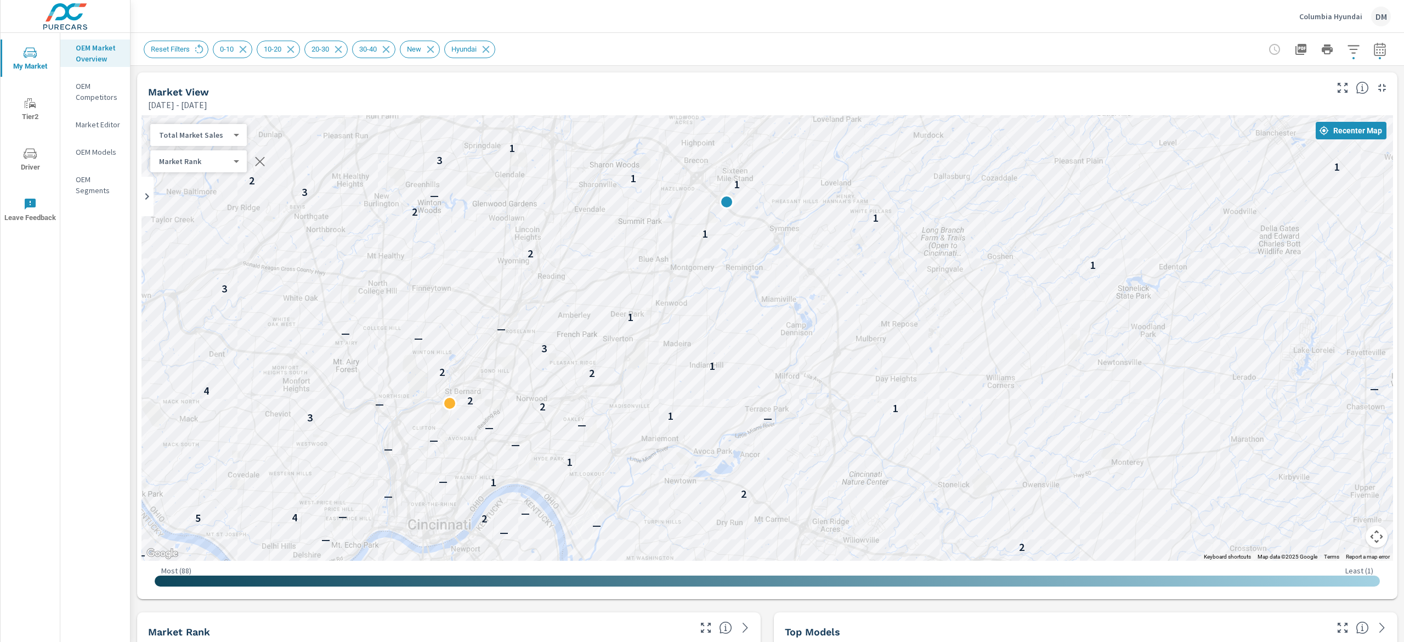
drag, startPoint x: 863, startPoint y: 467, endPoint x: 1266, endPoint y: 442, distance: 403.8
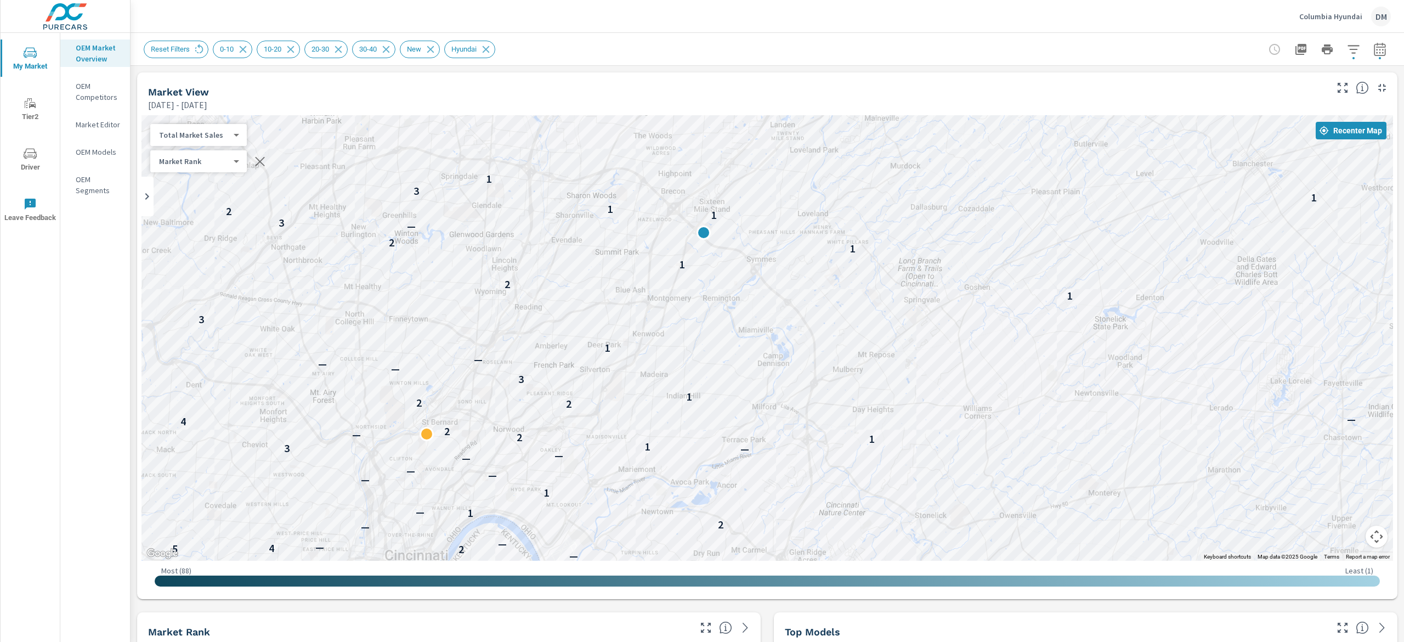
drag, startPoint x: 1066, startPoint y: 318, endPoint x: 1029, endPoint y: 352, distance: 50.9
click at [1029, 352] on div "4 — — 4 — 1 3 3 — 2 5 — 4 — 1 3 — 2 — 2 2 — — — 2 — — — 2 5 4 — — — 2 1 — 1 — —…" at bounding box center [766, 337] width 1251 height 445
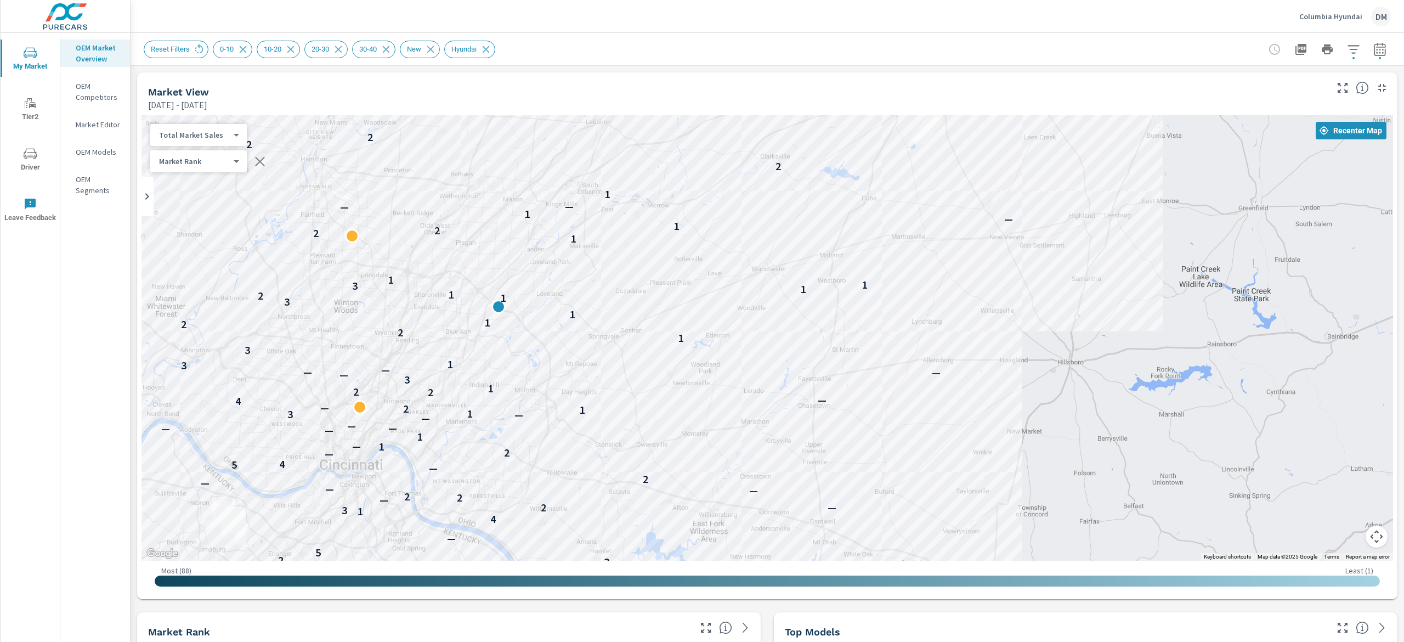
drag, startPoint x: 1025, startPoint y: 342, endPoint x: 651, endPoint y: 351, distance: 374.1
click at [651, 351] on div "— — — — — — 1 — — — — — — 2 4 — 4 — — 4 — 1 3 3 — 2 5 — 4 — 1 3 — 2 — 2 2 — — —…" at bounding box center [745, 546] width 702 height 395
click at [1373, 52] on icon "button" at bounding box center [1379, 49] width 13 height 13
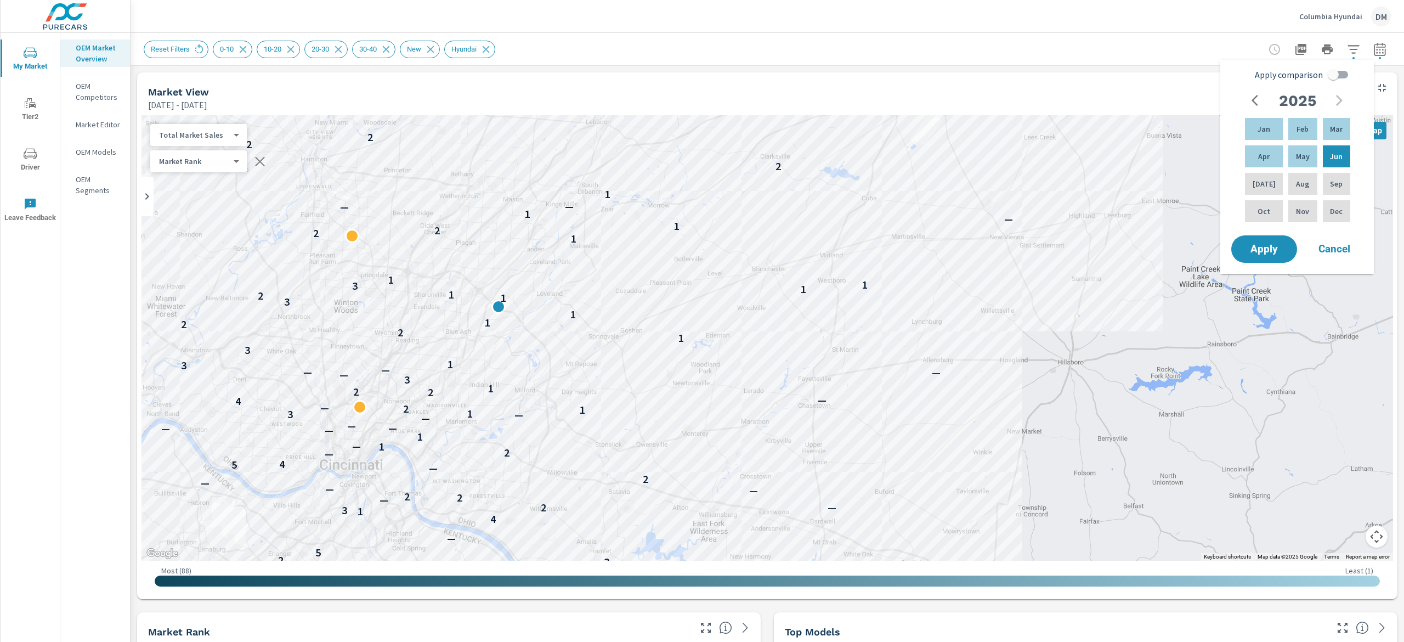
click at [1343, 73] on input "Apply comparison" at bounding box center [1333, 74] width 63 height 21
checkbox input "true"
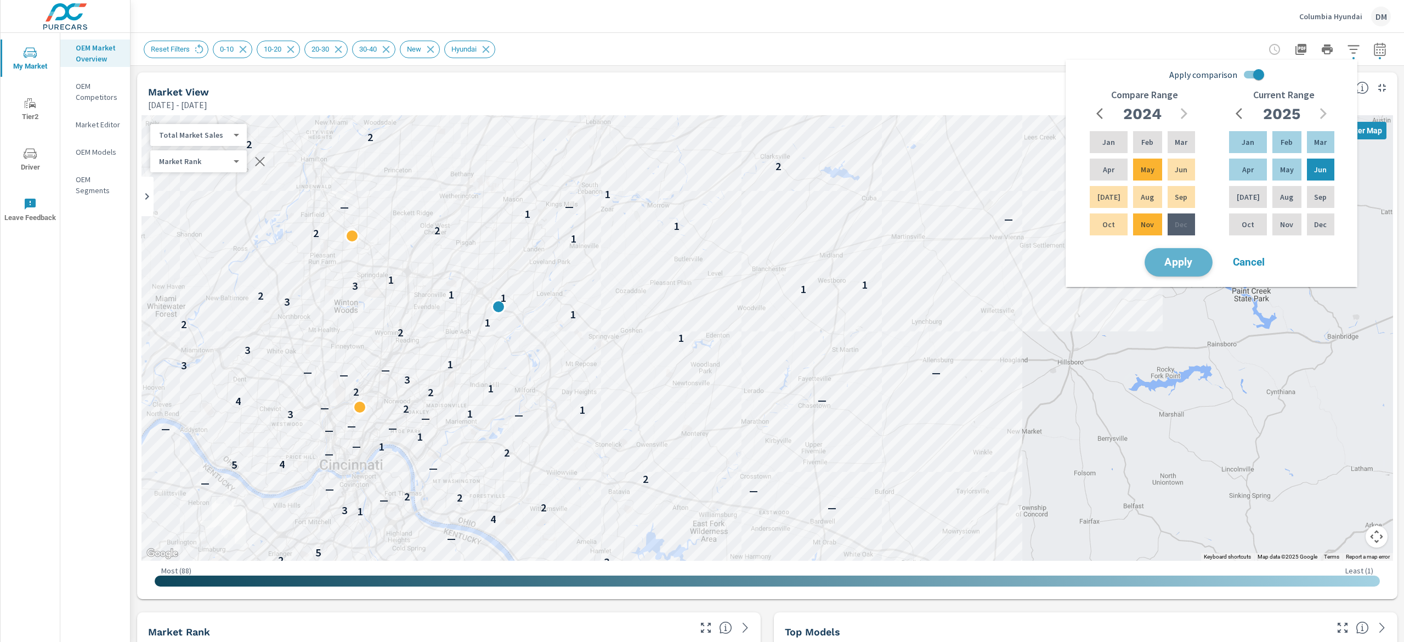
click at [1180, 268] on span "Apply" at bounding box center [1178, 262] width 45 height 10
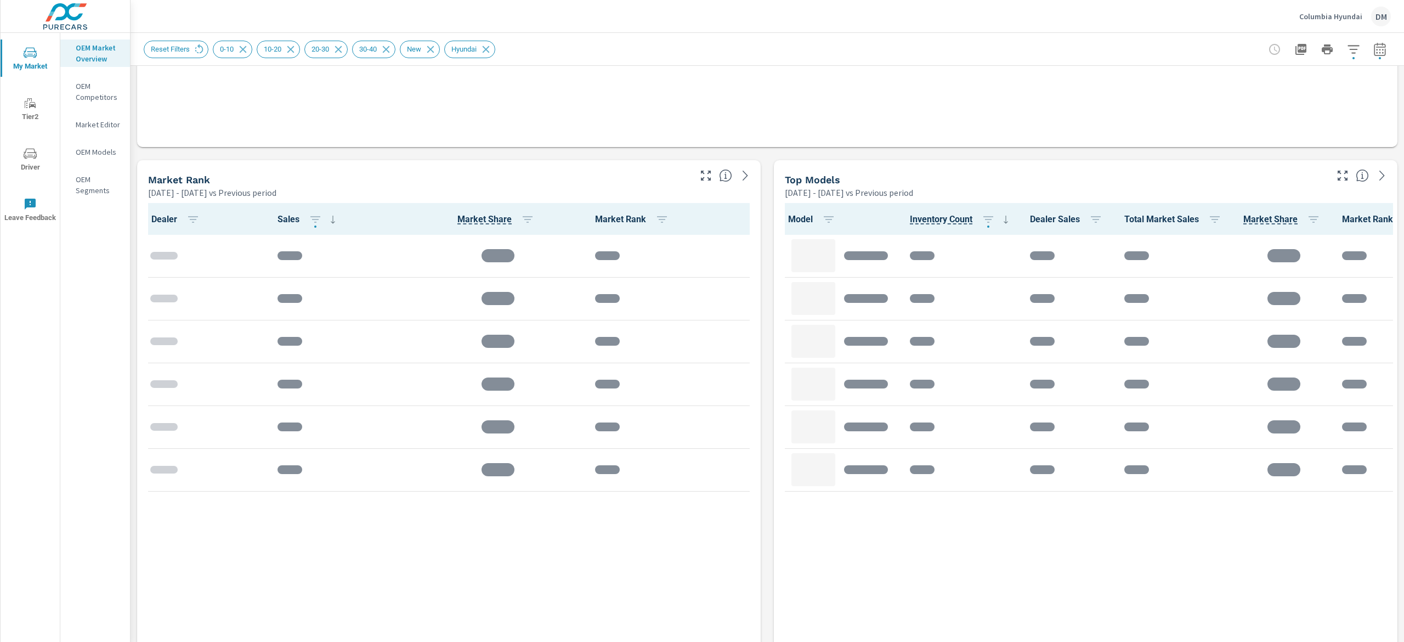
scroll to position [648, 0]
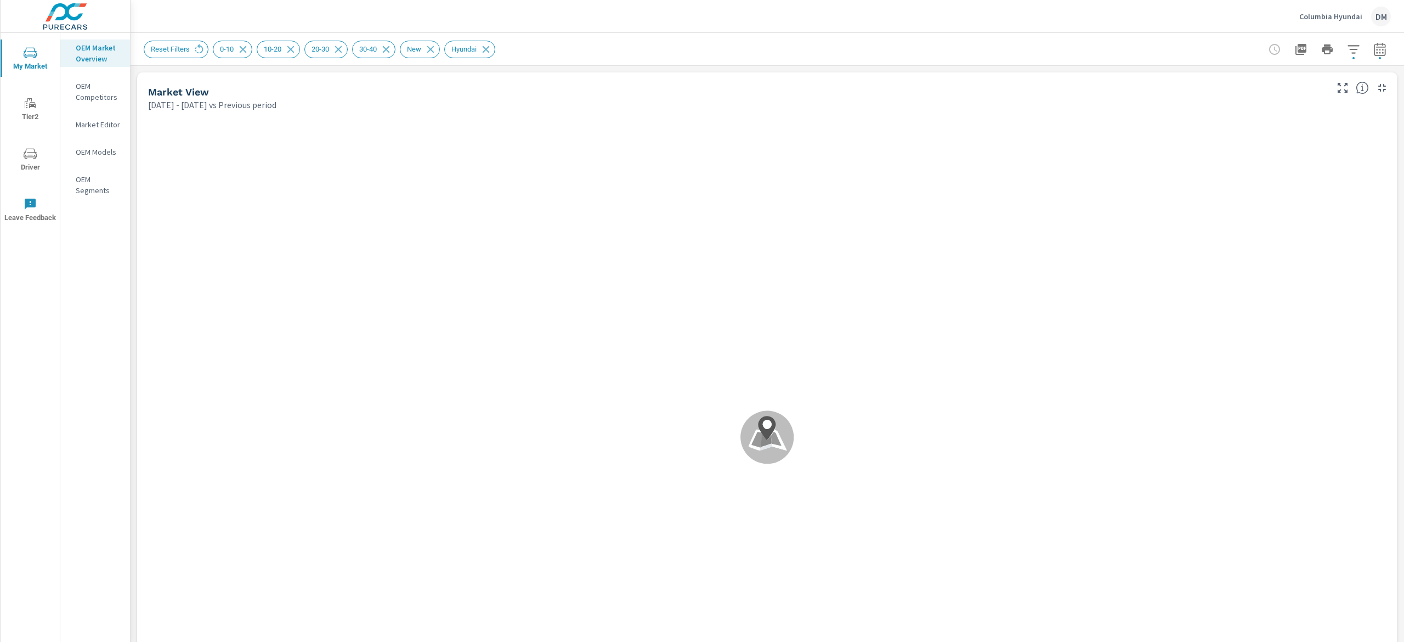
scroll to position [1, 0]
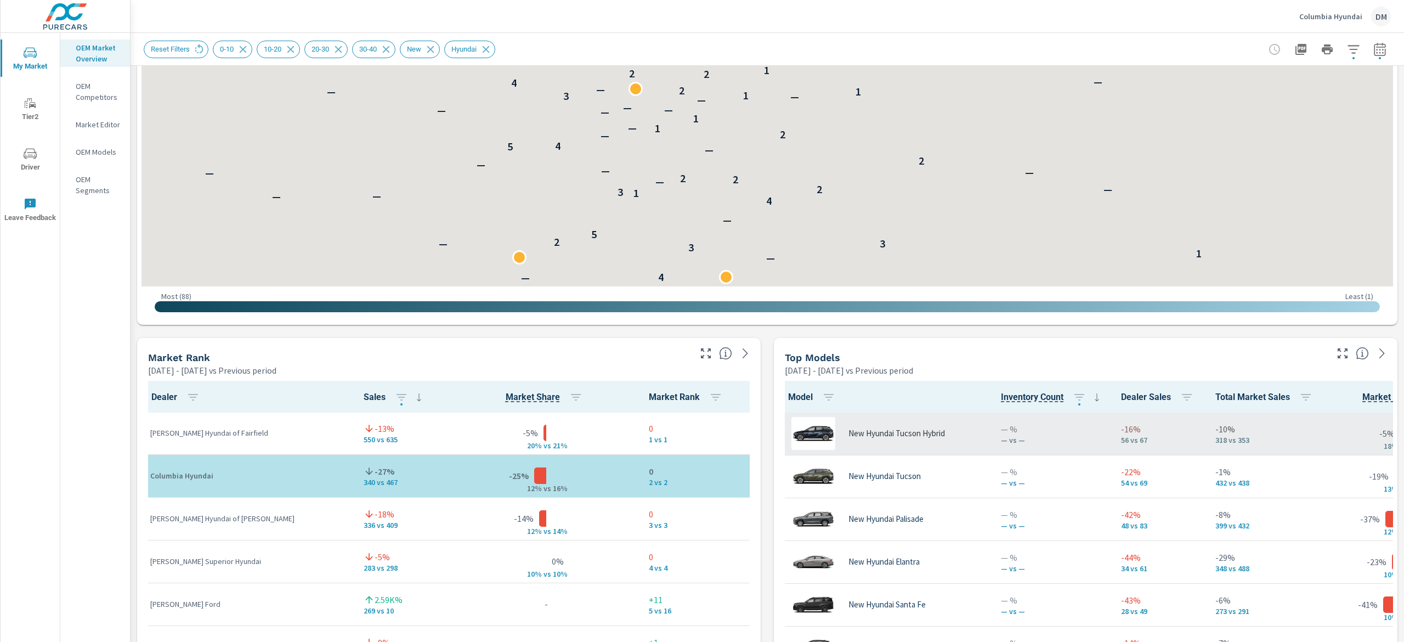
scroll to position [1, 0]
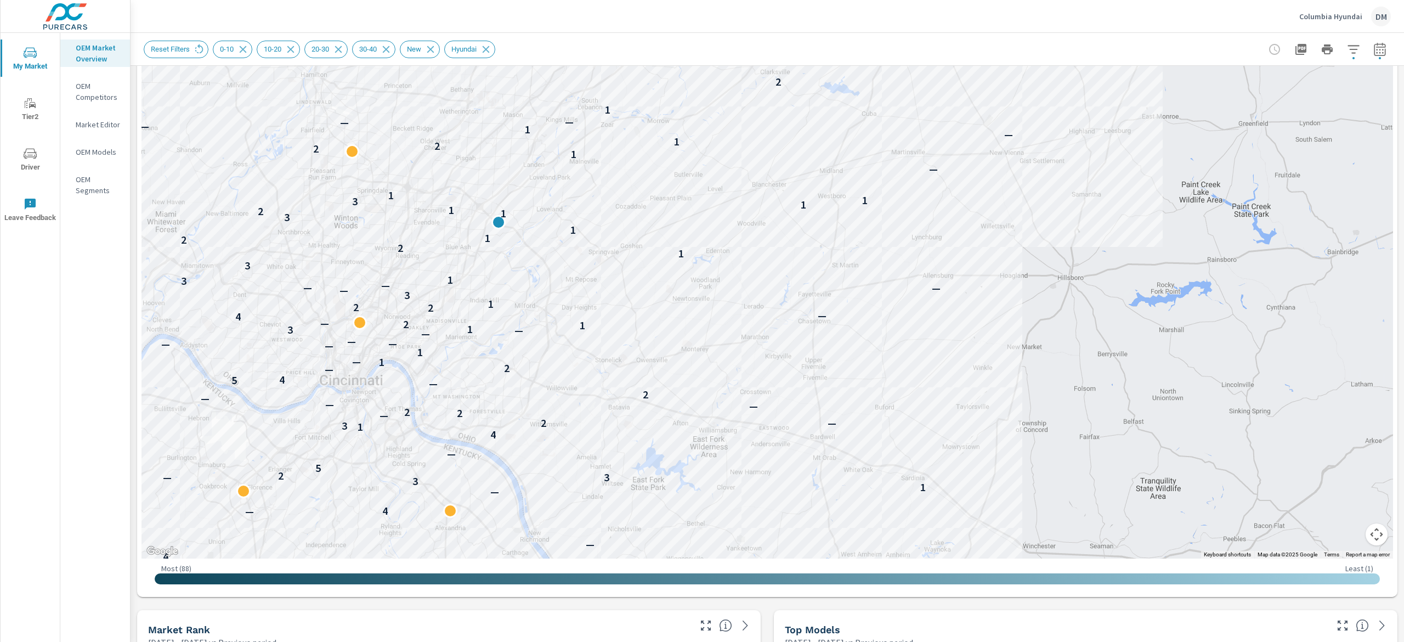
scroll to position [58, 0]
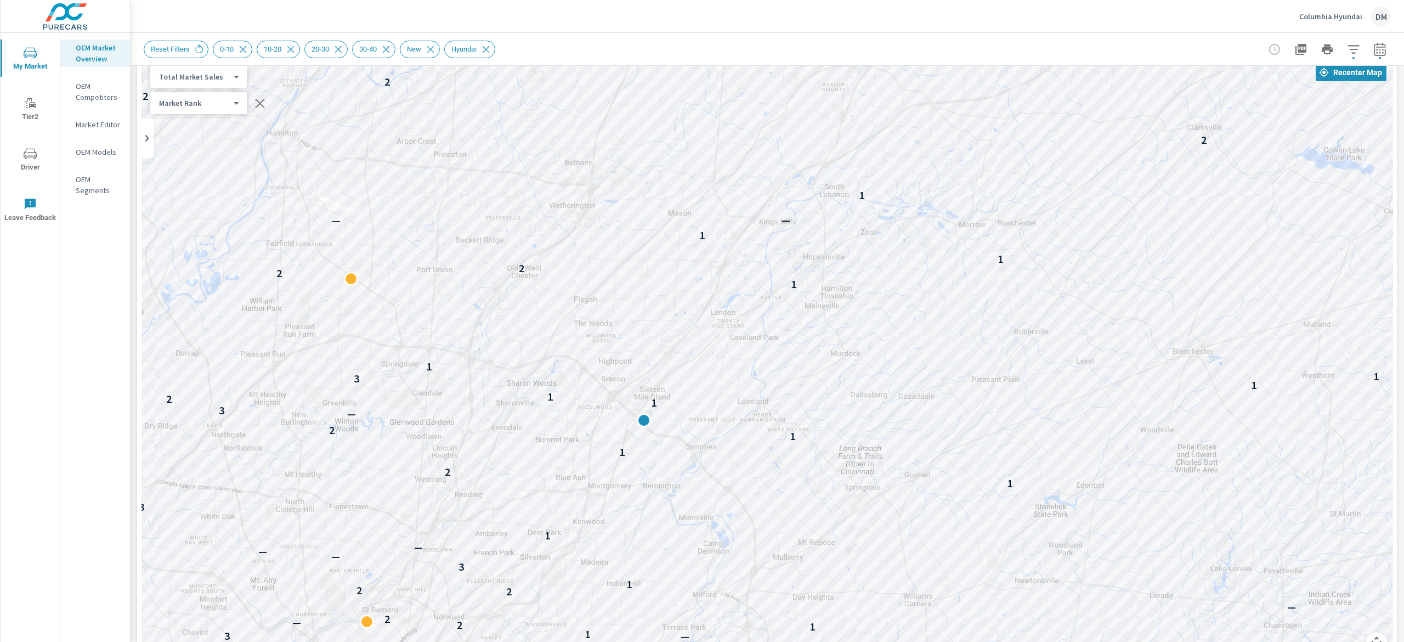
drag, startPoint x: 610, startPoint y: 556, endPoint x: 824, endPoint y: 567, distance: 214.1
click at [824, 567] on div "— 4 — 1 3 3 — 2 5 — 4 — 1 3 — 2 — 2 2 — — — 2 — — — 2 5 4 — — — 2 1 — 1 — — — —…" at bounding box center [766, 362] width 1251 height 610
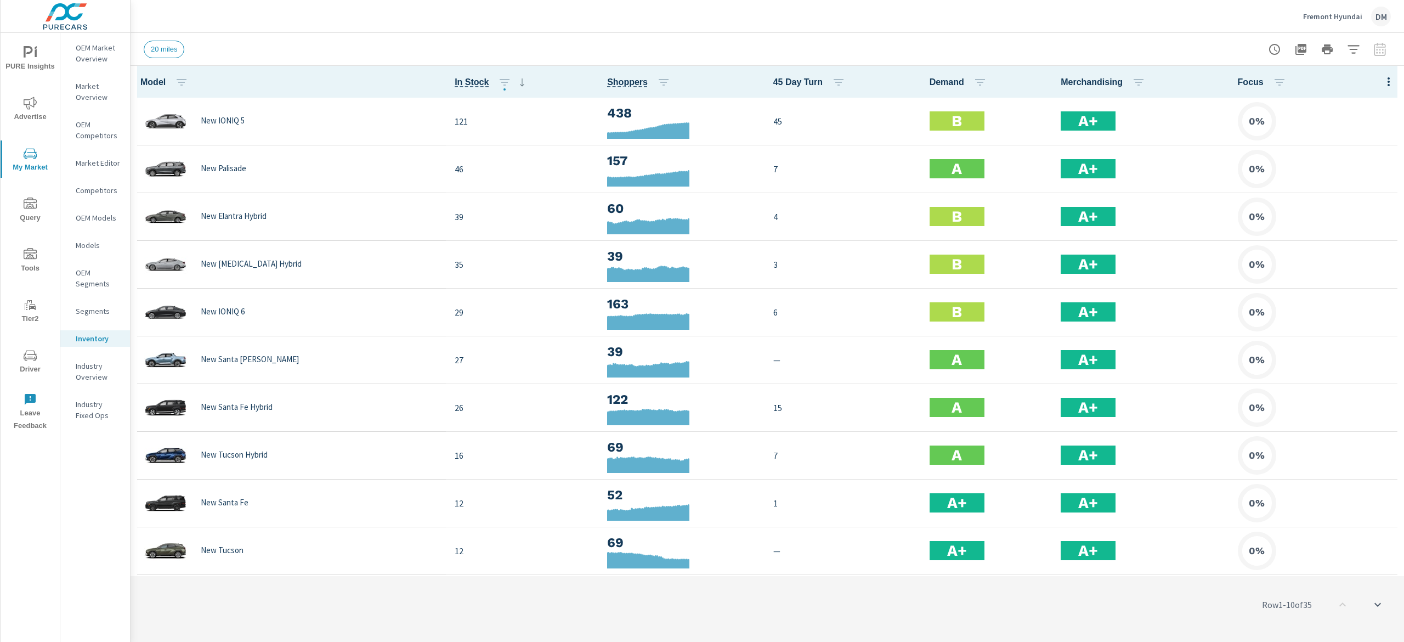
click at [1377, 73] on button "button" at bounding box center [1388, 81] width 22 height 22
click at [1366, 258] on span "Customize columns..." at bounding box center [1352, 254] width 69 height 11
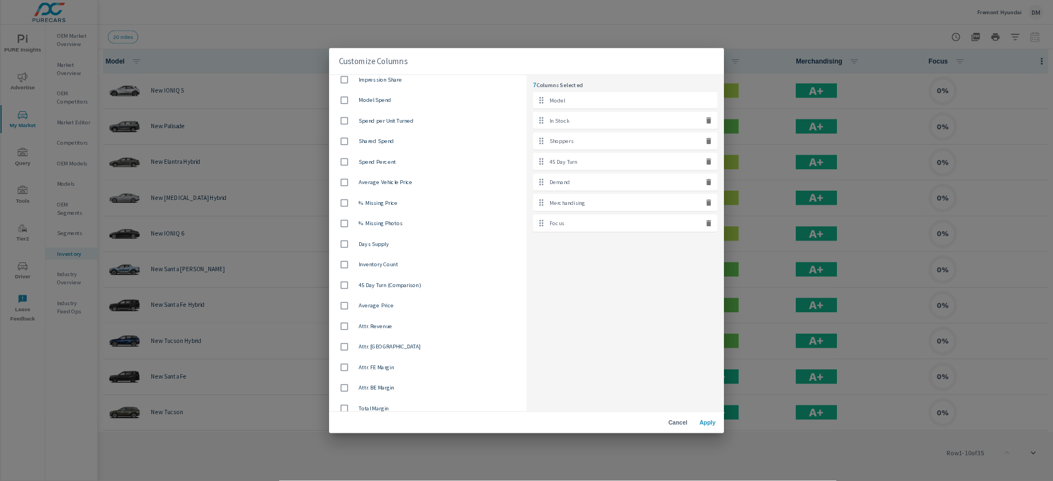
scroll to position [658, 0]
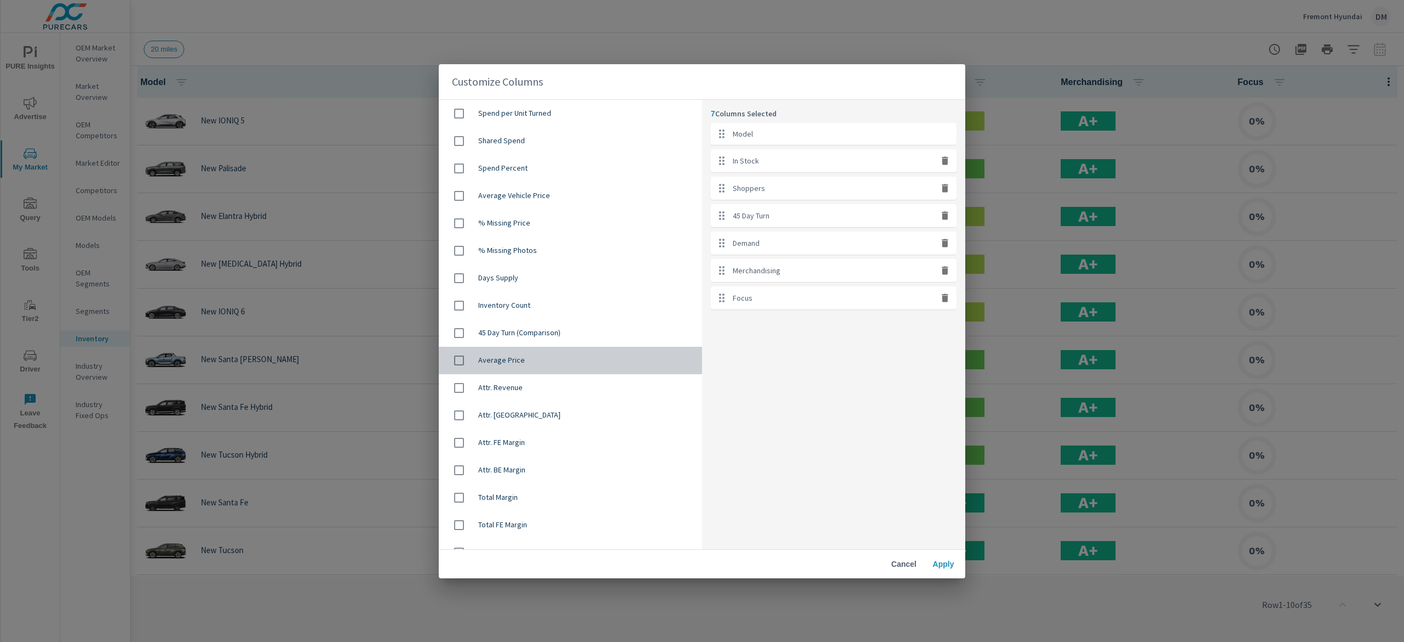
click at [577, 359] on span "Average Price" at bounding box center [585, 359] width 215 height 11
checkbox input "true"
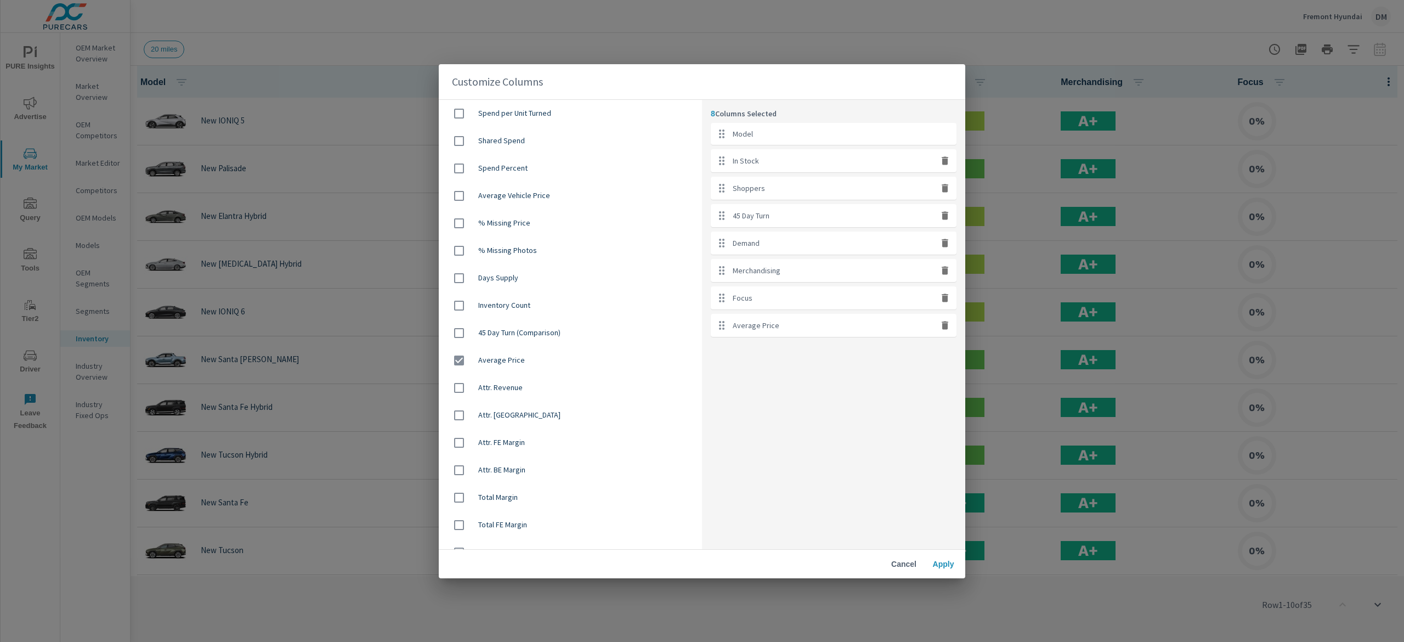
click at [944, 564] on span "Apply" at bounding box center [943, 564] width 26 height 10
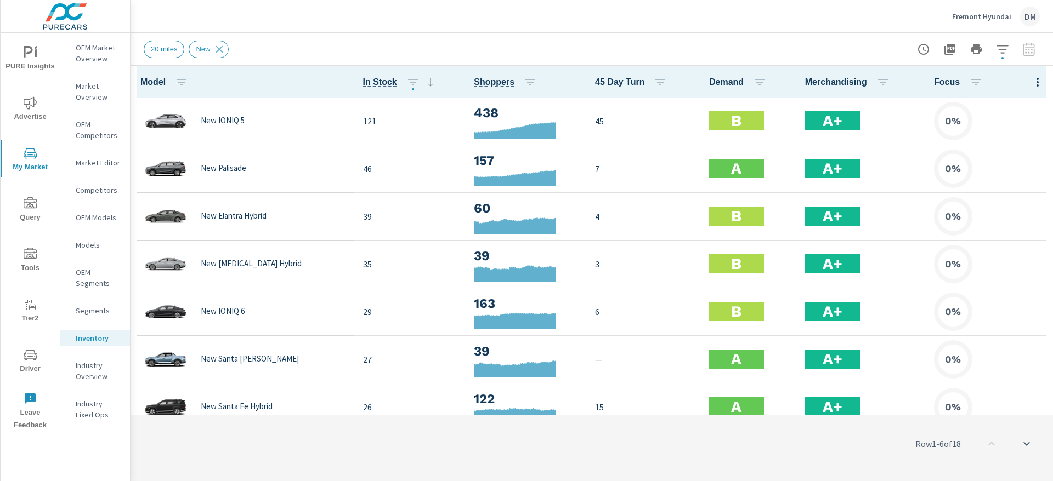
scroll to position [1, 0]
click at [31, 56] on icon "nav menu" at bounding box center [30, 52] width 13 height 13
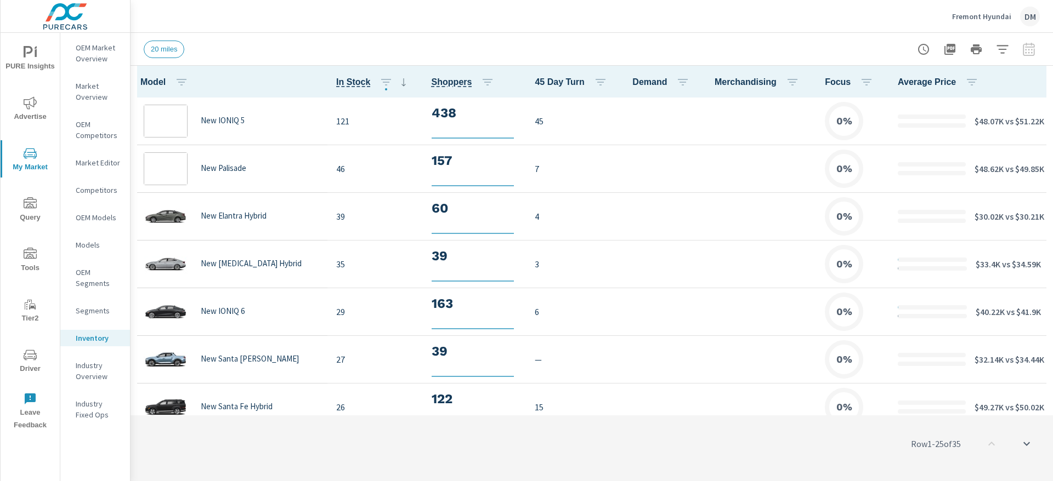
scroll to position [1, 0]
click at [29, 111] on span "Advertise" at bounding box center [30, 110] width 53 height 27
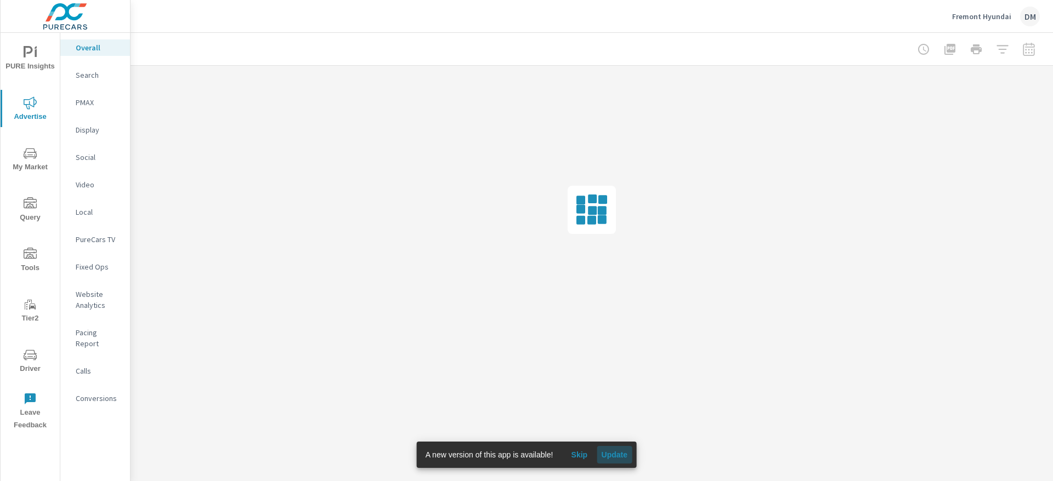
click at [620, 455] on span "Update" at bounding box center [614, 455] width 26 height 10
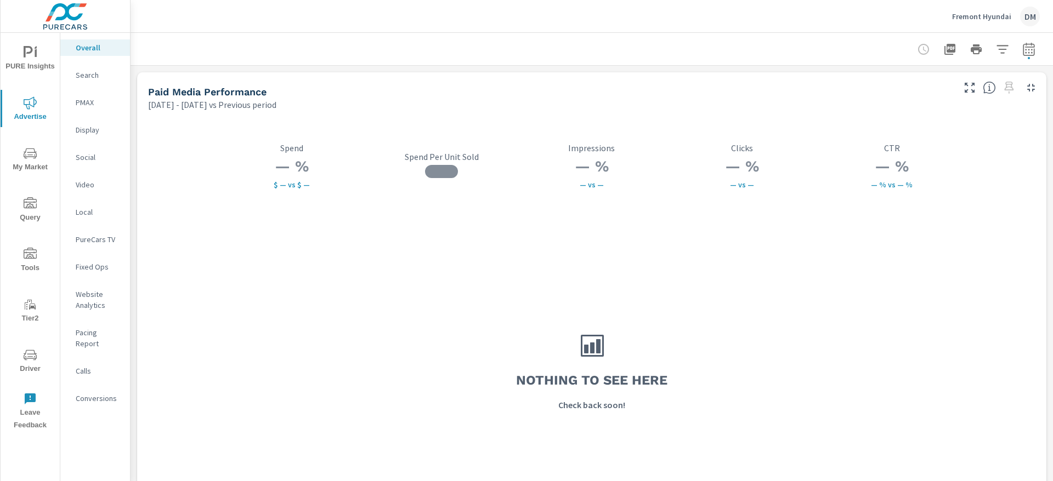
click at [1022, 48] on icon "button" at bounding box center [1028, 49] width 13 height 13
select select "Previous period"
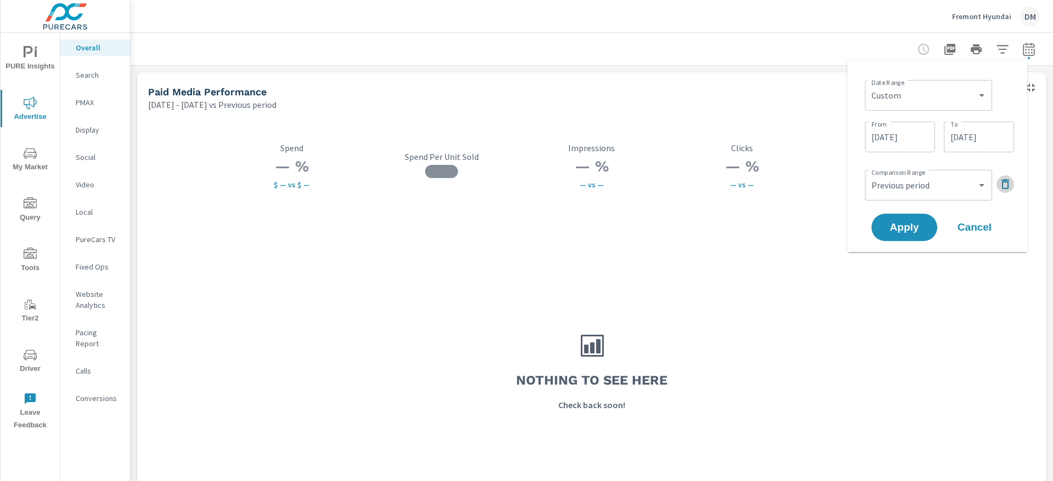
click at [1002, 185] on icon "button" at bounding box center [1005, 184] width 8 height 10
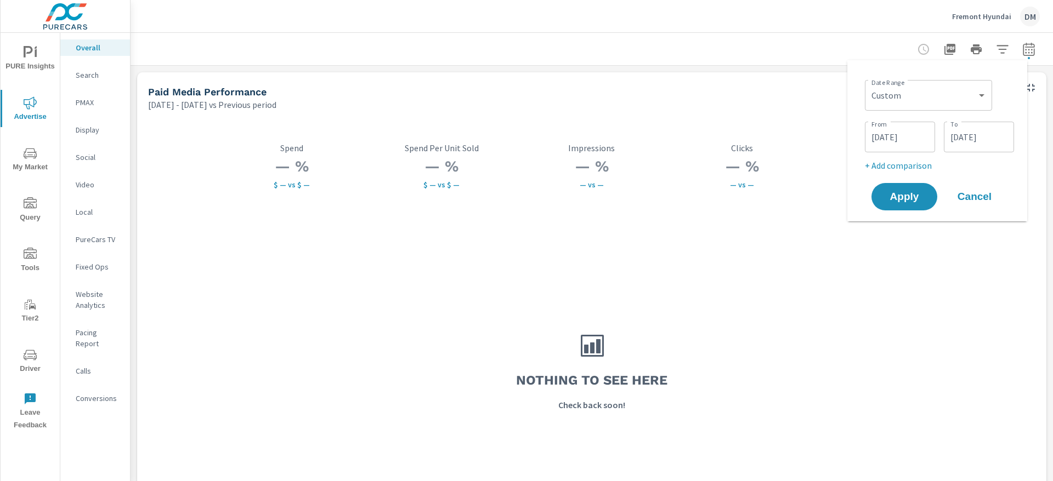
click at [895, 134] on input "[DATE]" at bounding box center [899, 137] width 61 height 22
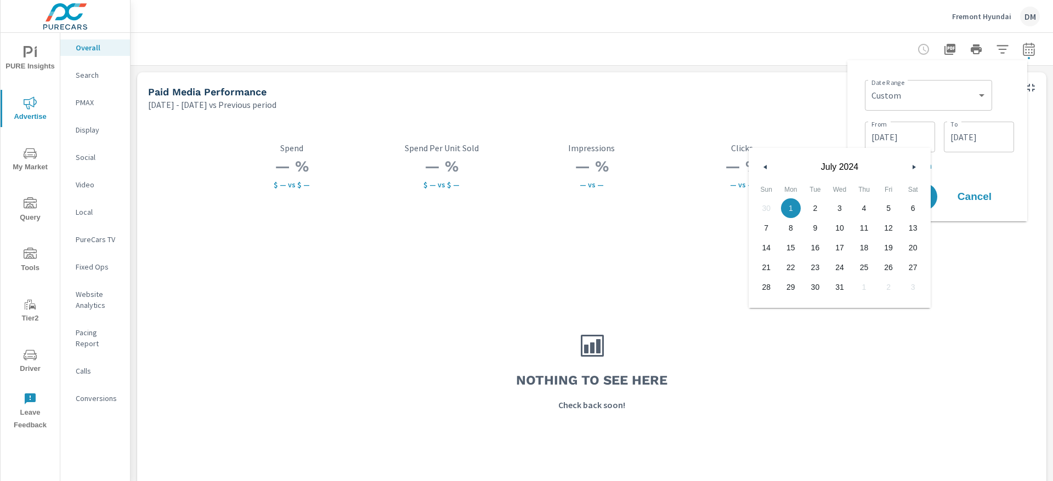
click at [764, 168] on icon "button" at bounding box center [763, 167] width 5 height 4
click at [913, 205] on span "1" at bounding box center [912, 208] width 25 height 14
type input "[DATE]"
click at [990, 130] on input "[DATE]" at bounding box center [978, 137] width 61 height 22
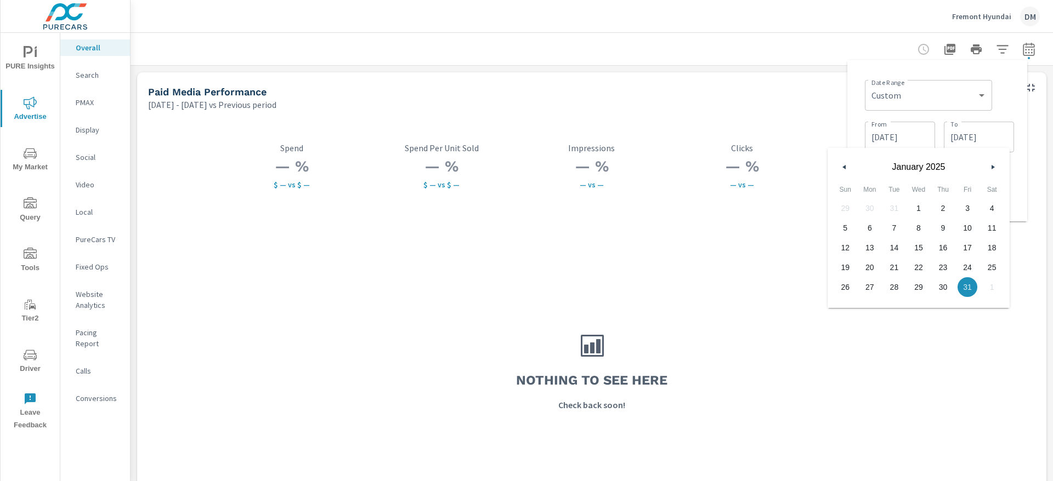
click at [990, 169] on button "button" at bounding box center [992, 167] width 13 height 13
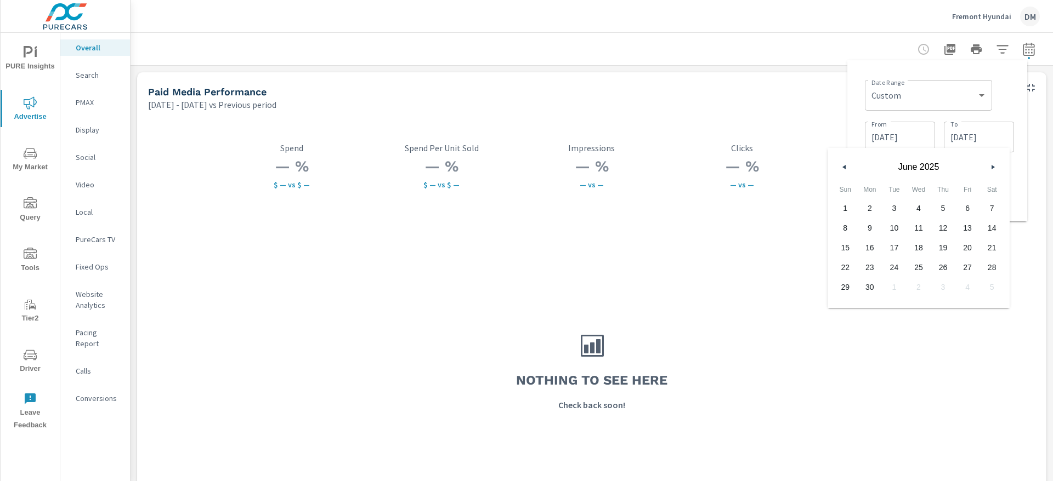
click at [990, 169] on button "button" at bounding box center [992, 167] width 13 height 13
click at [941, 287] on span "31" at bounding box center [943, 287] width 25 height 14
type input "[DATE]"
click at [1006, 98] on div "Date Range Custom [DATE] Last week Last 7 days Last 14 days Last 30 days Last 4…" at bounding box center [939, 94] width 149 height 37
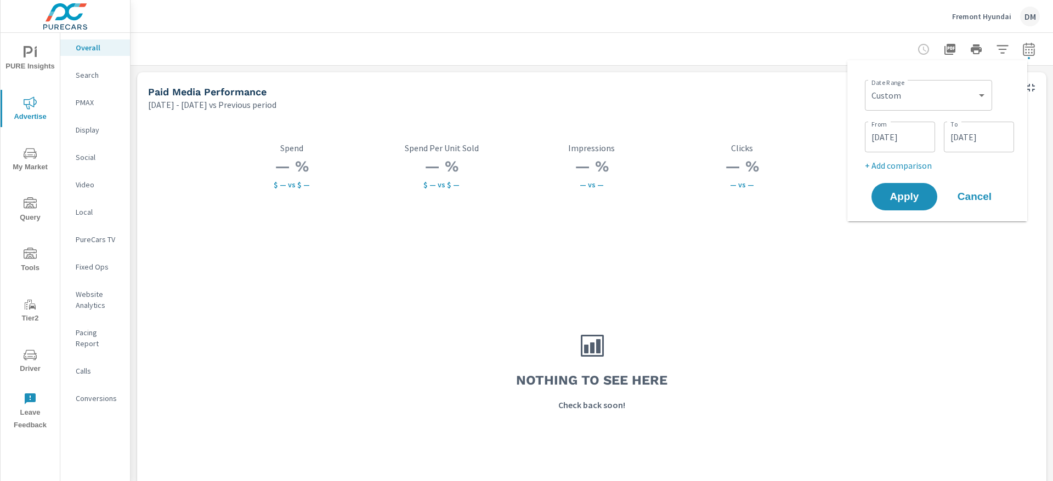
click at [928, 144] on input "[DATE]" at bounding box center [899, 137] width 61 height 22
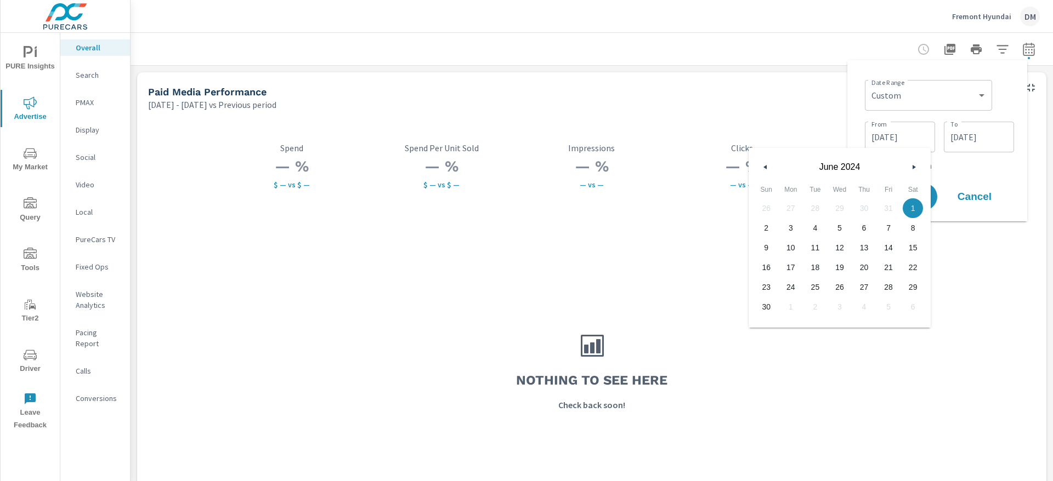
click at [915, 166] on icon "button" at bounding box center [914, 167] width 5 height 4
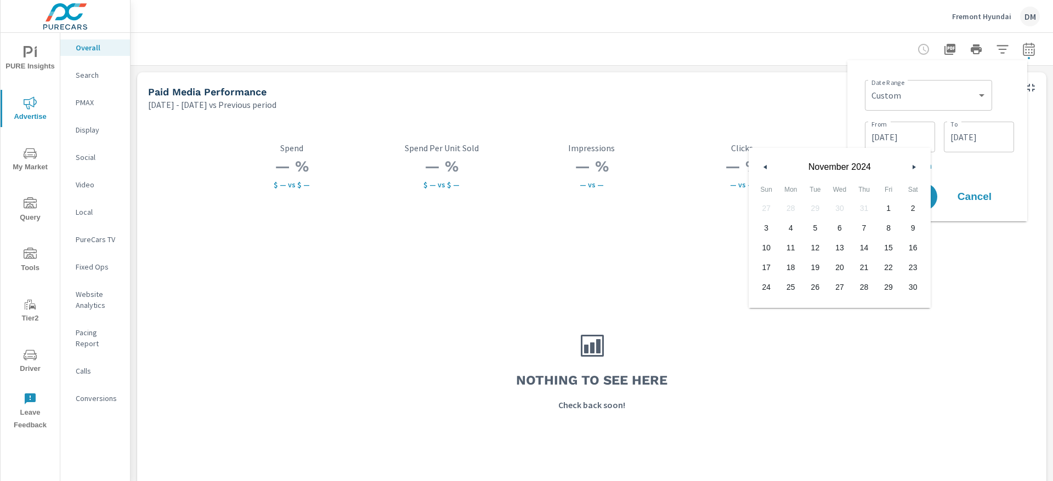
click at [915, 166] on icon "button" at bounding box center [914, 167] width 5 height 4
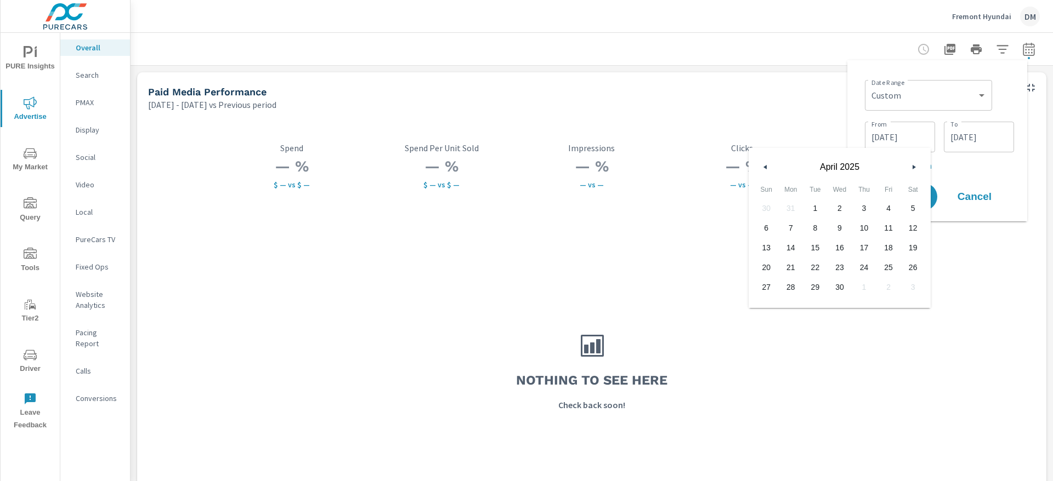
click at [915, 166] on icon "button" at bounding box center [914, 167] width 5 height 4
click at [767, 205] on span "1" at bounding box center [766, 208] width 25 height 14
type input "[DATE]"
click at [969, 301] on div "Nothing to see here Check back soon!" at bounding box center [591, 371] width 900 height 307
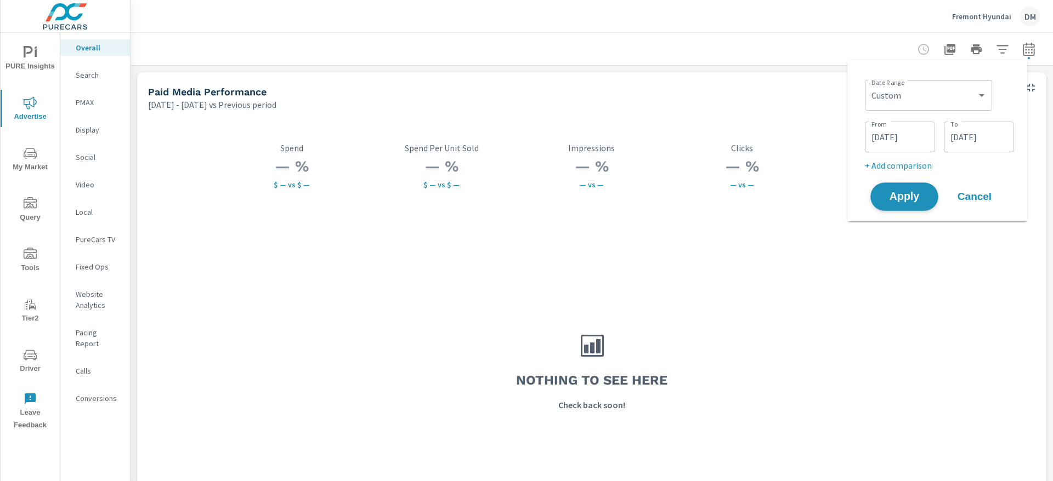
click at [911, 195] on span "Apply" at bounding box center [904, 197] width 45 height 10
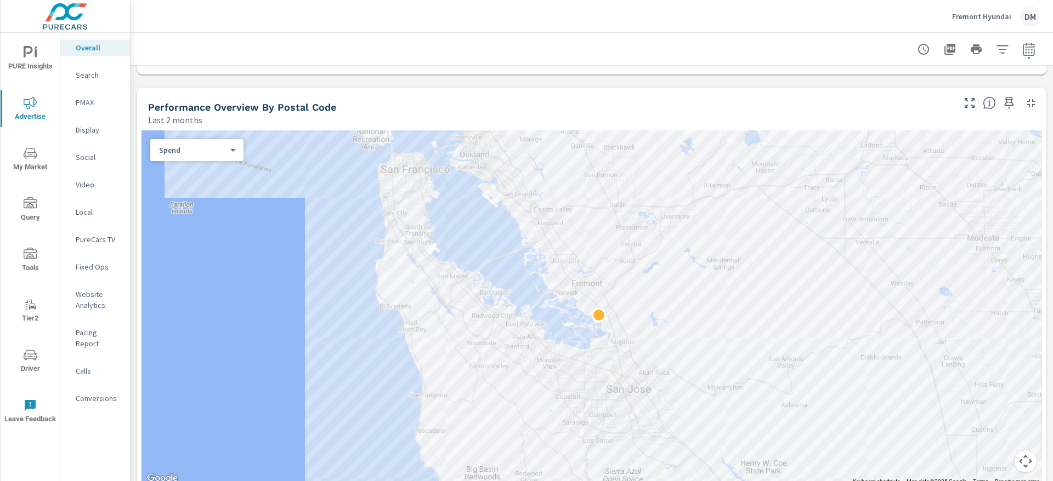
scroll to position [329, 0]
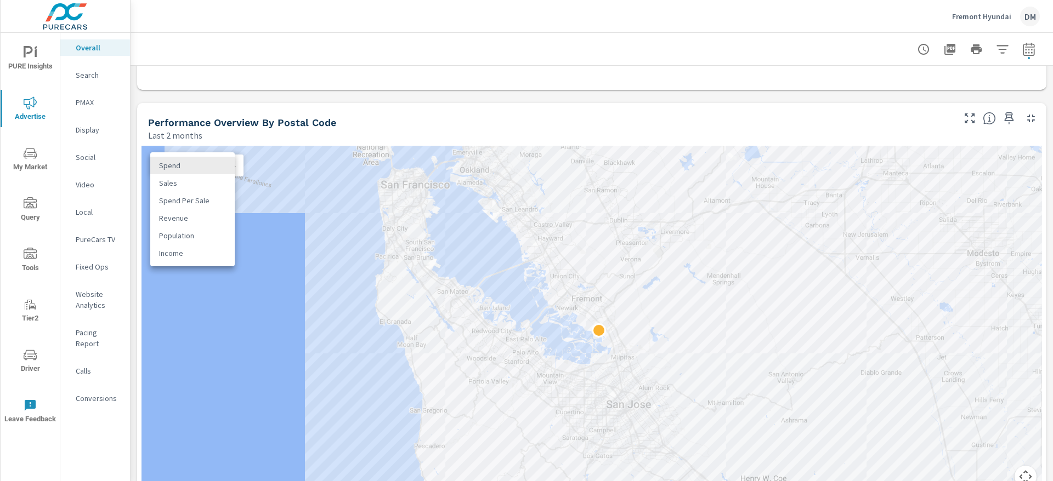
click at [222, 166] on body "PURE Insights Advertise My Market Query Tools Tier2 Driver Leave Feedback Overa…" at bounding box center [526, 240] width 1053 height 481
click at [204, 200] on li "Spend Per Sale" at bounding box center [192, 201] width 84 height 18
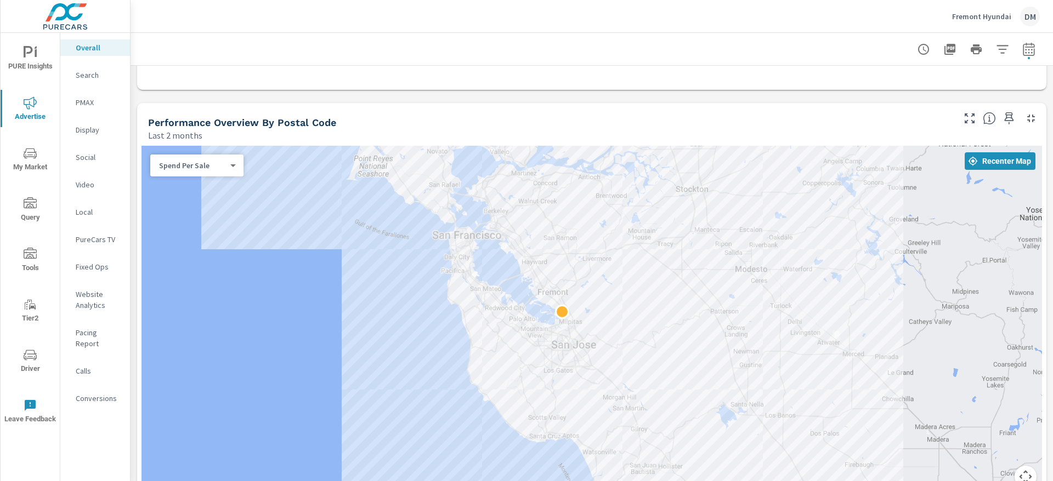
drag, startPoint x: 792, startPoint y: 356, endPoint x: 668, endPoint y: 358, distance: 123.9
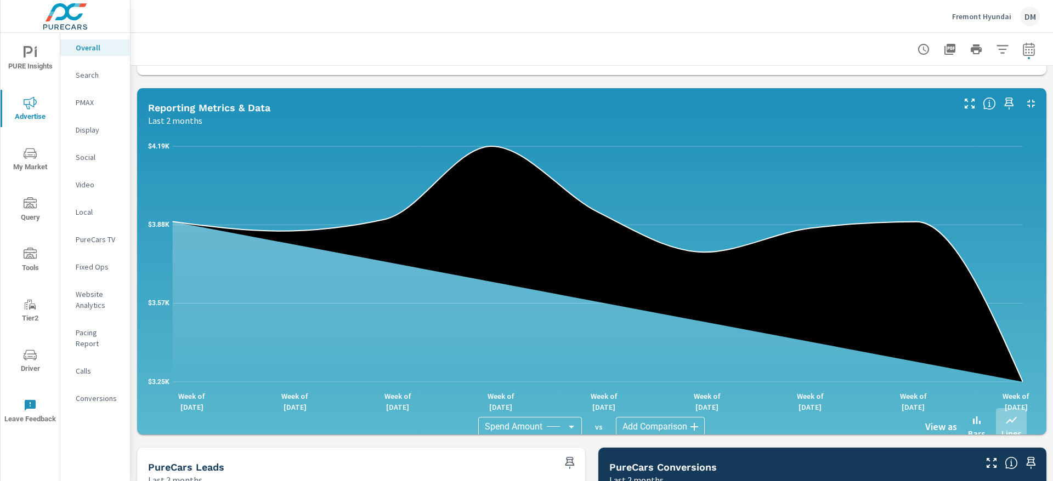
scroll to position [2, 0]
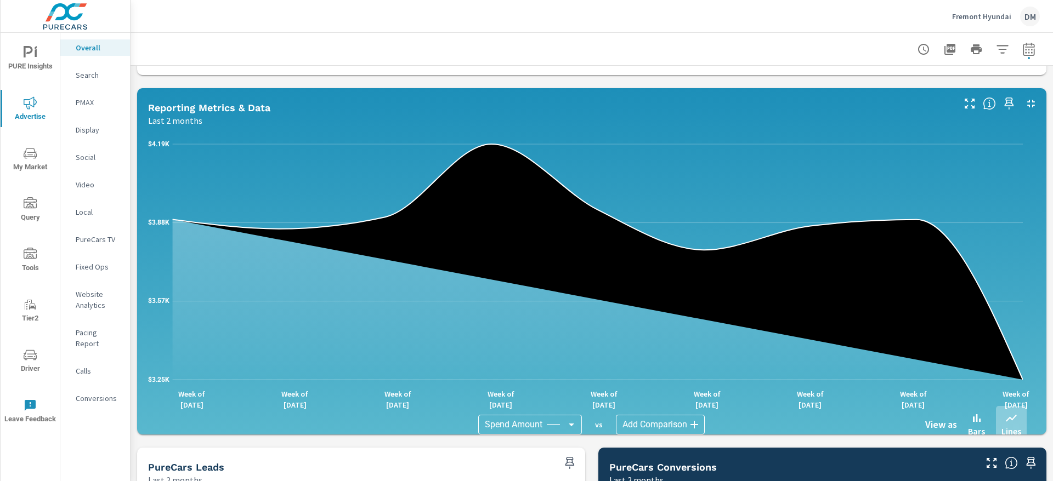
click at [548, 424] on body "PURE Insights Advertise My Market Query Tools Tier2 Driver Leave Feedback Overa…" at bounding box center [526, 240] width 1053 height 481
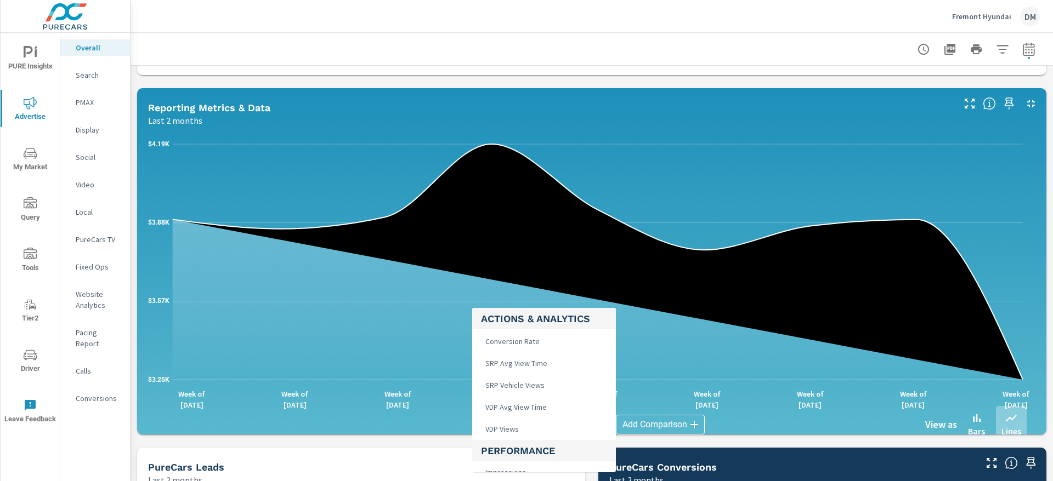
scroll to position [329, 0]
click at [543, 407] on li "VDP Views" at bounding box center [544, 405] width 144 height 22
type input "VDP Views"
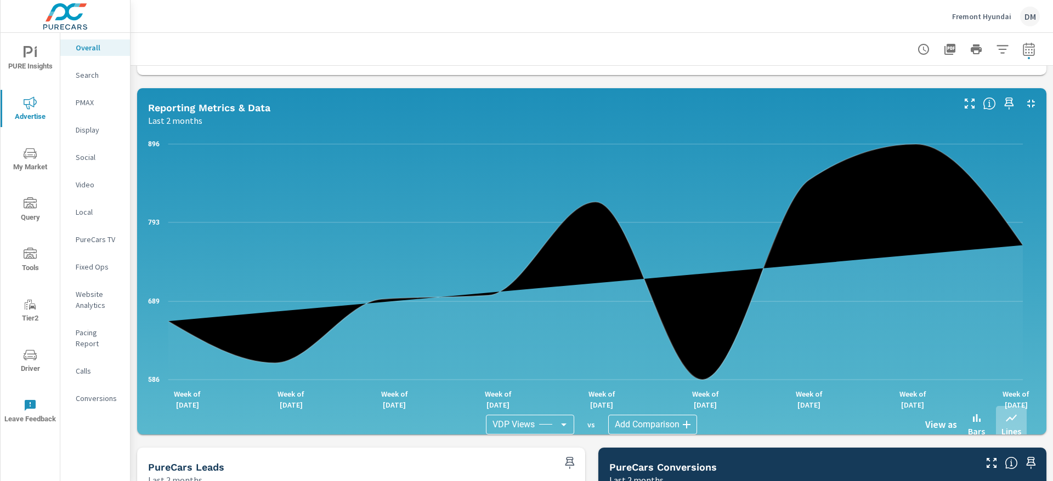
click at [654, 423] on body "PURE Insights Advertise My Market Query Tools Tier2 Driver Leave Feedback Overa…" at bounding box center [526, 240] width 1053 height 481
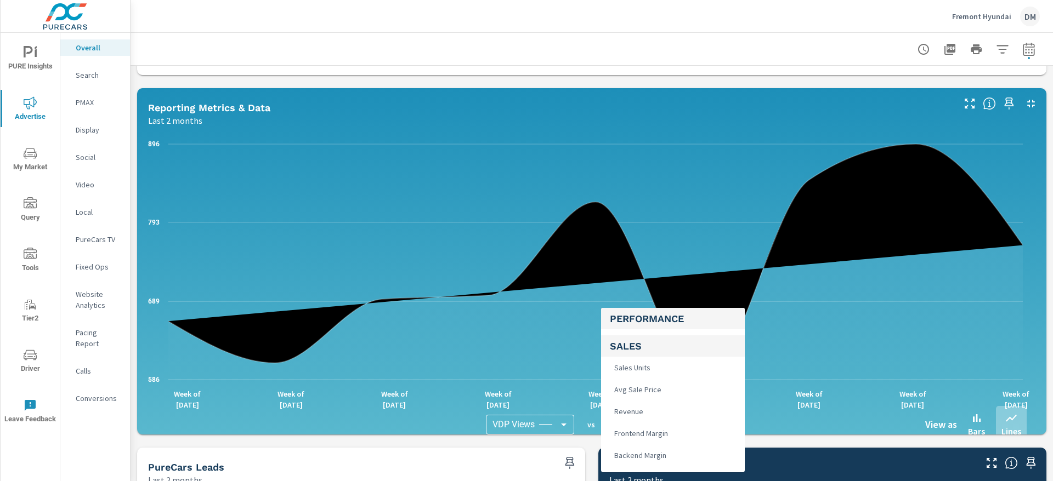
scroll to position [491, 0]
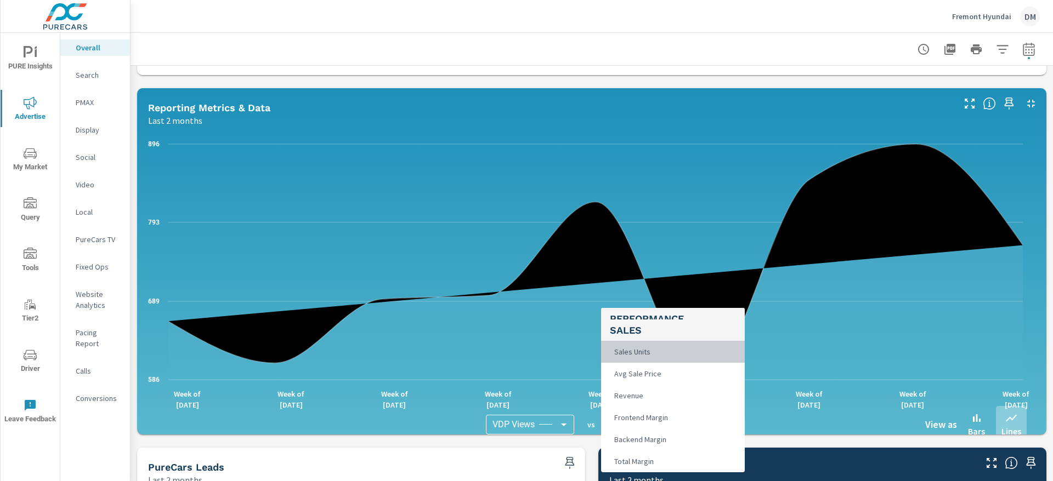
click at [665, 345] on li "Sales Units" at bounding box center [673, 352] width 144 height 22
type input "Sales Units"
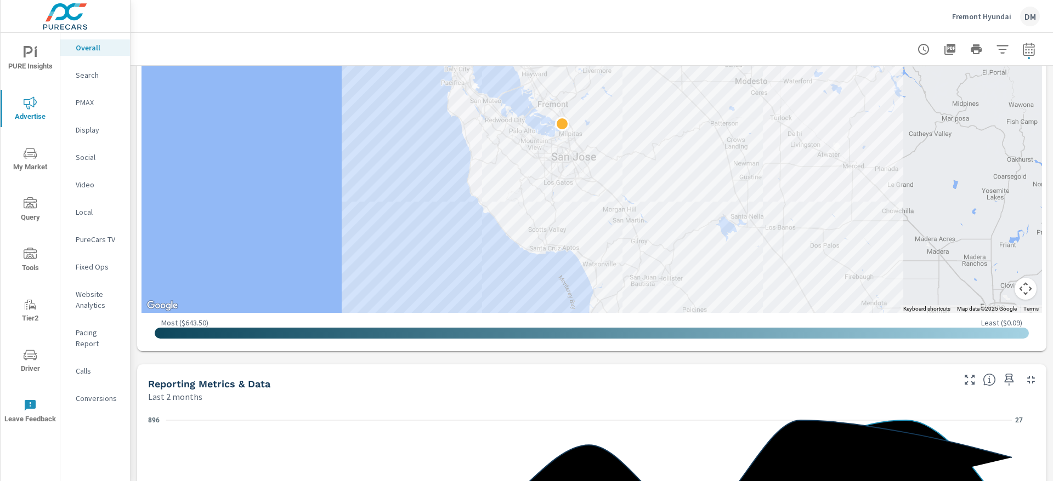
scroll to position [509, 0]
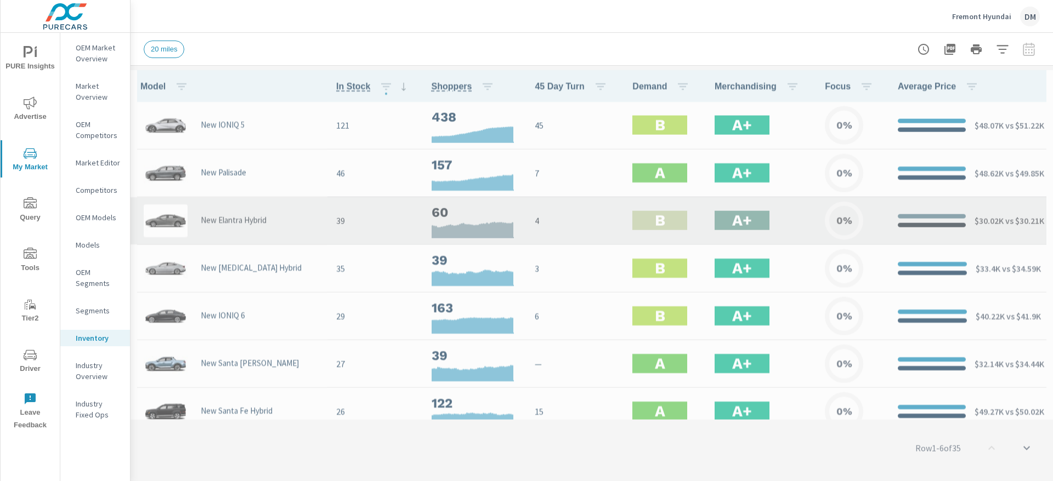
scroll to position [1, 0]
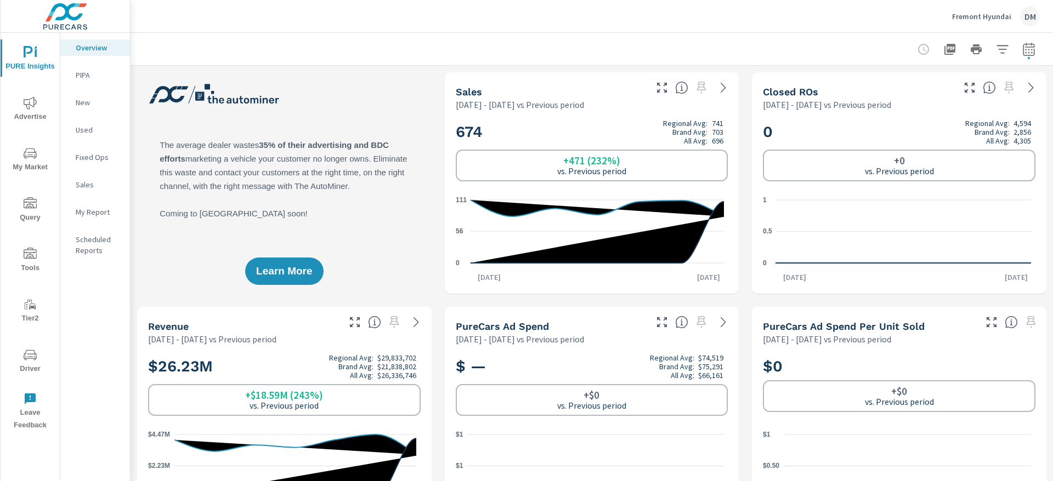
scroll to position [1, 0]
click at [1022, 48] on icon "button" at bounding box center [1028, 49] width 13 height 13
select select "Previous period"
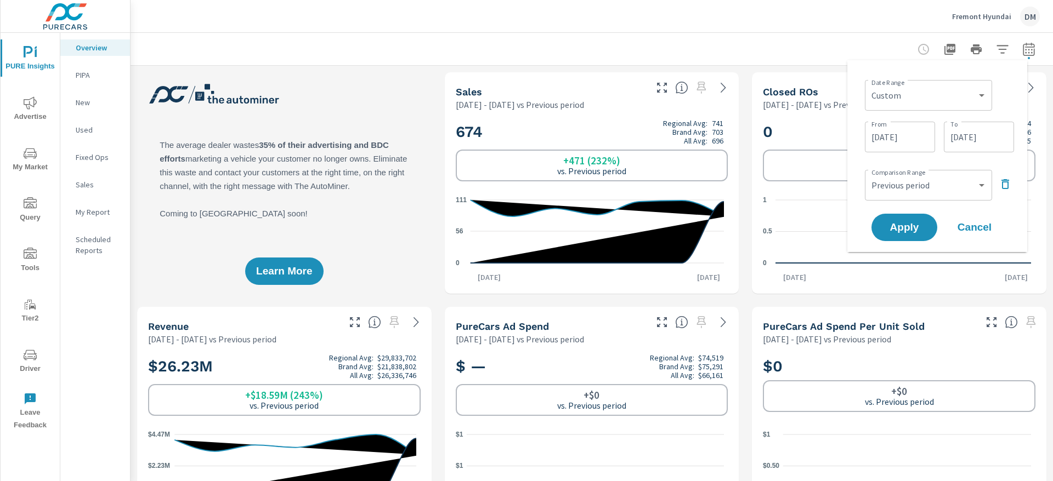
click at [1003, 180] on icon "button" at bounding box center [1004, 184] width 13 height 13
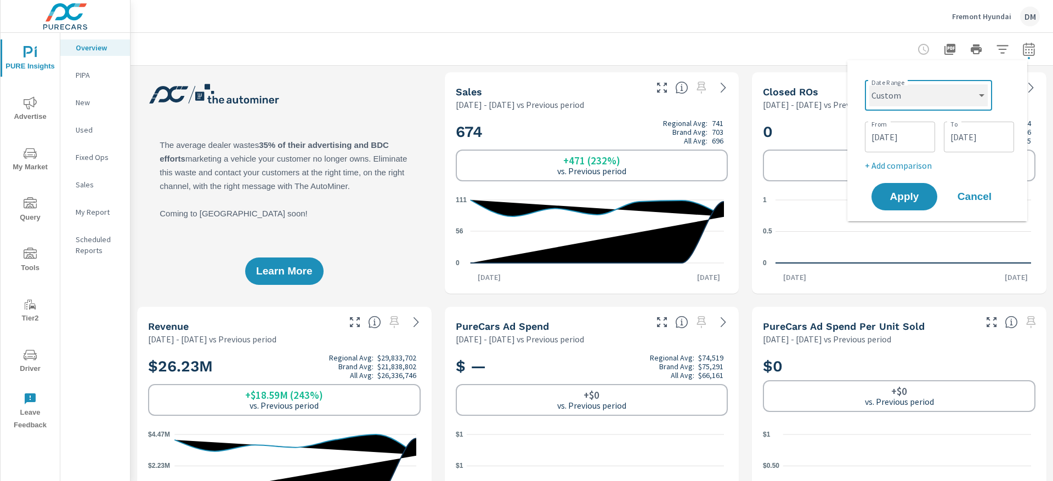
click at [956, 92] on select "Custom [DATE] Last week Last 7 days Last 14 days Last 30 days Last 45 days Last…" at bounding box center [928, 95] width 118 height 22
click at [869, 84] on select "Custom [DATE] Last week Last 7 days Last 14 days Last 30 days Last 45 days Last…" at bounding box center [928, 95] width 118 height 22
select select "Last 3 months"
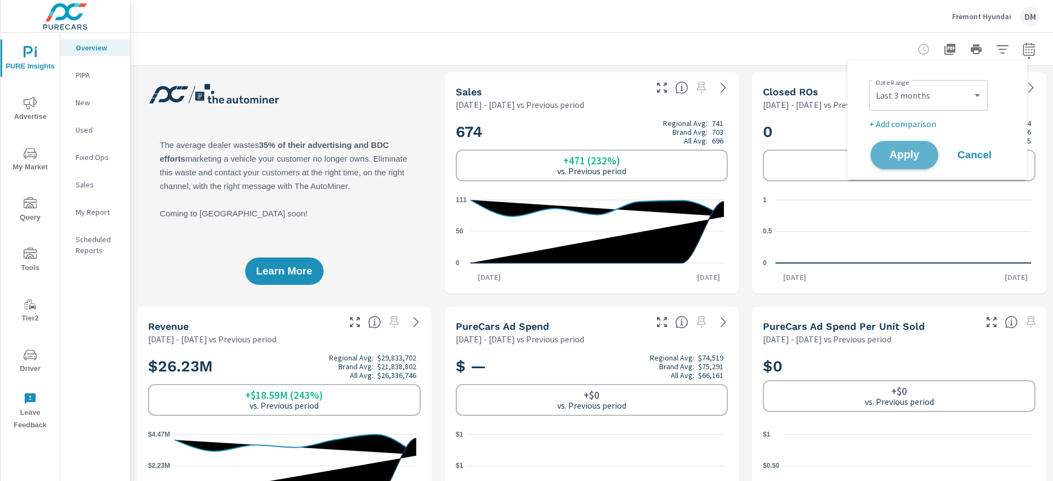
click at [905, 161] on span "Apply" at bounding box center [904, 155] width 45 height 10
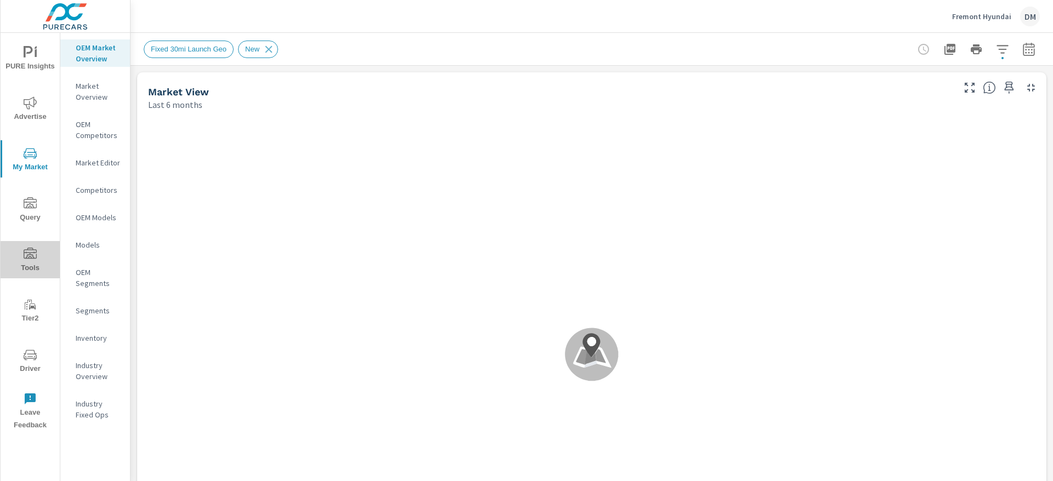
click at [35, 258] on icon "nav menu" at bounding box center [30, 253] width 13 height 11
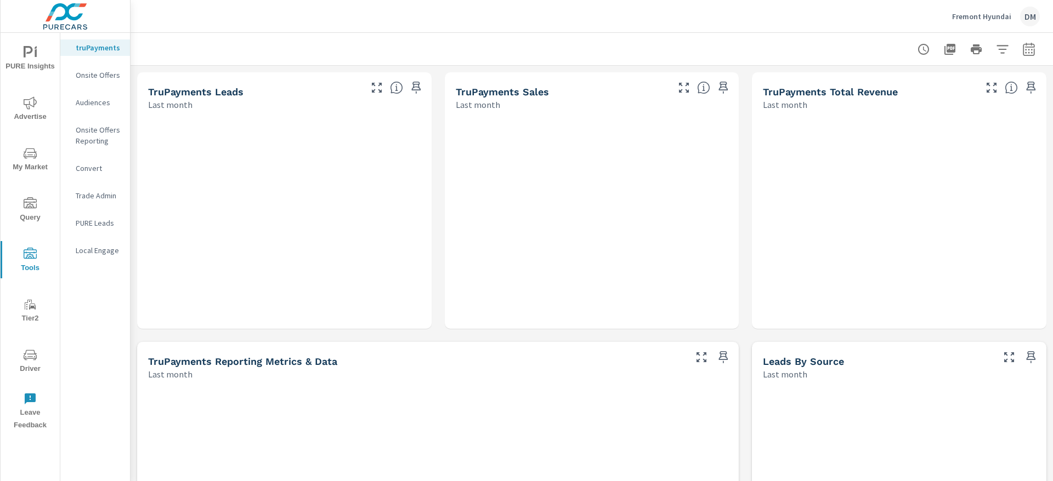
click at [94, 96] on div "Audiences" at bounding box center [95, 102] width 70 height 16
